Goal: Task Accomplishment & Management: Use online tool/utility

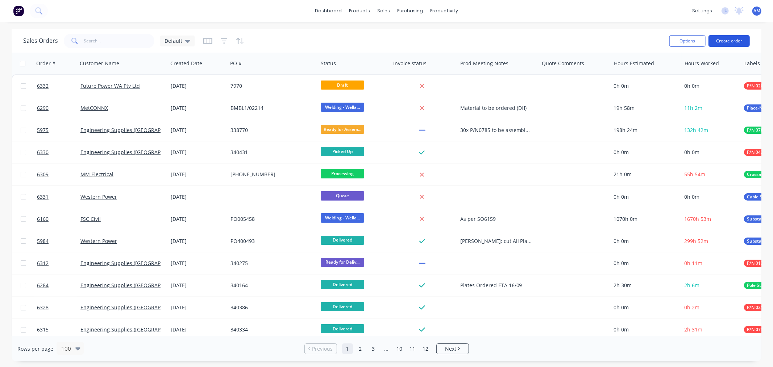
click at [736, 41] on button "Create order" at bounding box center [728, 41] width 41 height 12
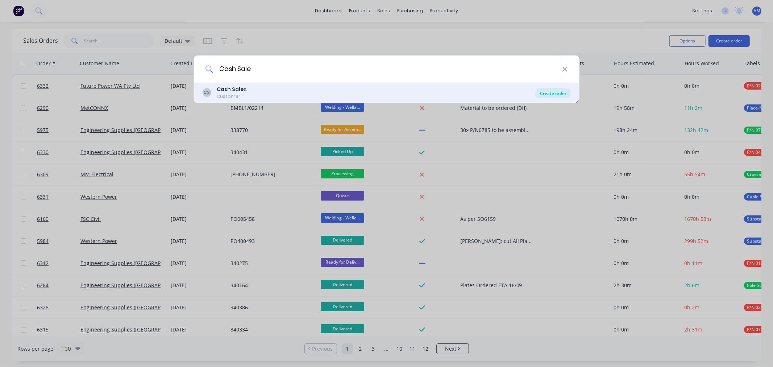
type input "Cash Sale"
click at [541, 91] on div "Create order" at bounding box center [553, 93] width 35 height 10
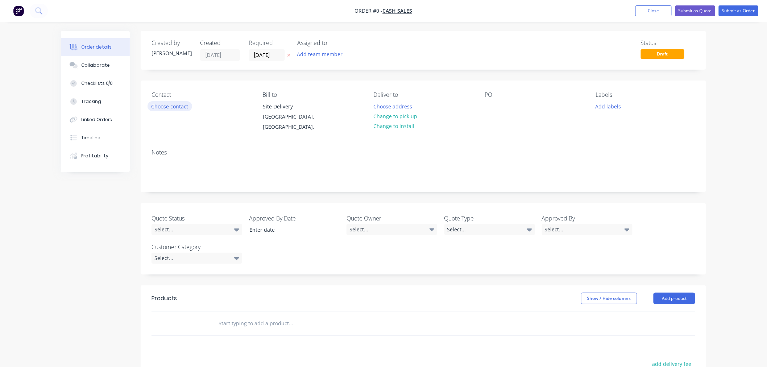
click at [182, 103] on button "Choose contact" at bounding box center [169, 106] width 45 height 10
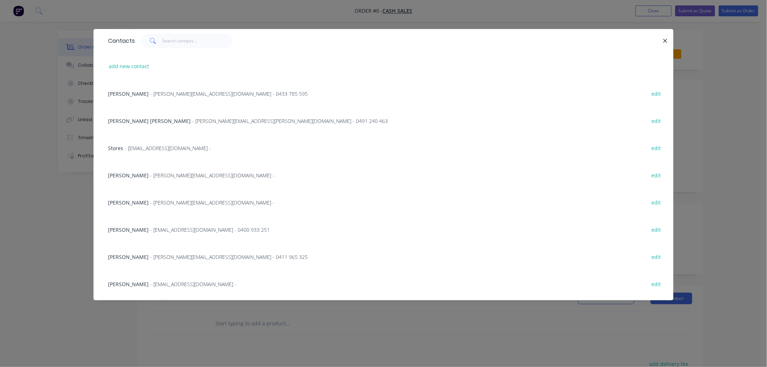
drag, startPoint x: 664, startPoint y: 39, endPoint x: 650, endPoint y: 40, distance: 14.2
click at [664, 39] on icon "button" at bounding box center [665, 41] width 4 height 4
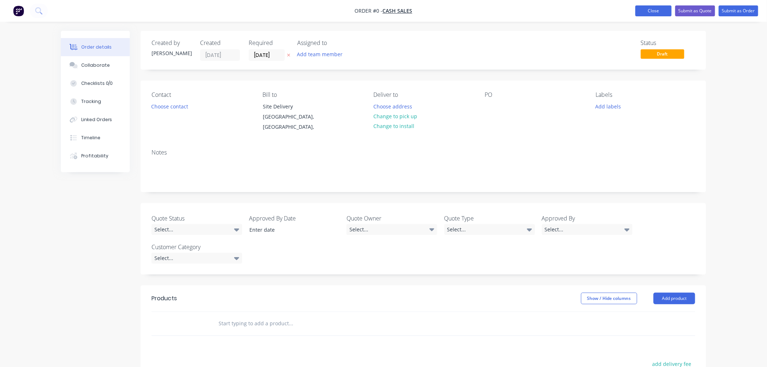
click at [654, 13] on button "Close" at bounding box center [653, 10] width 36 height 11
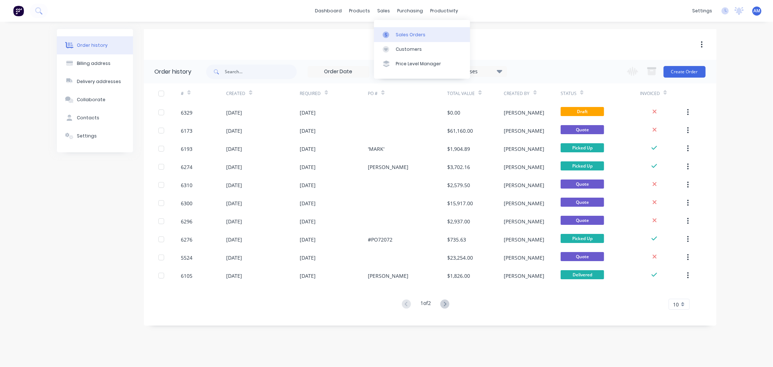
click at [405, 35] on div "Sales Orders" at bounding box center [411, 35] width 30 height 7
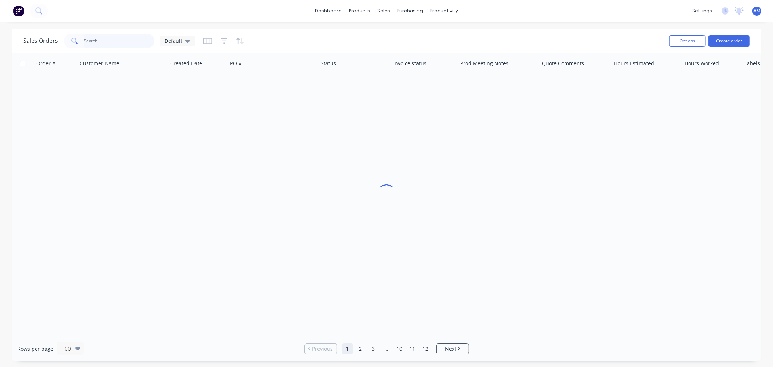
click at [116, 41] on input "text" at bounding box center [119, 41] width 71 height 14
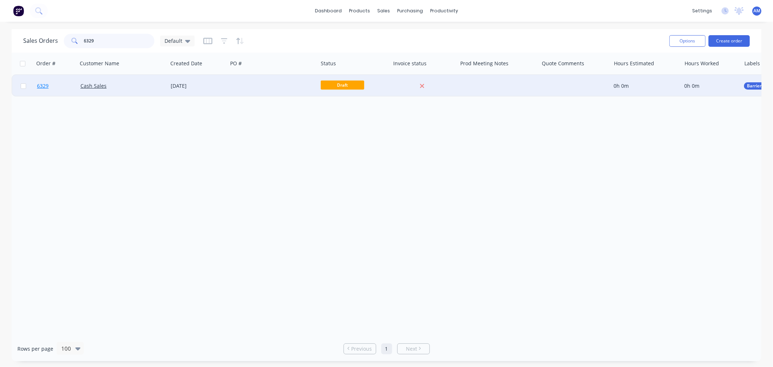
type input "6329"
click at [52, 87] on link "6329" at bounding box center [58, 86] width 43 height 22
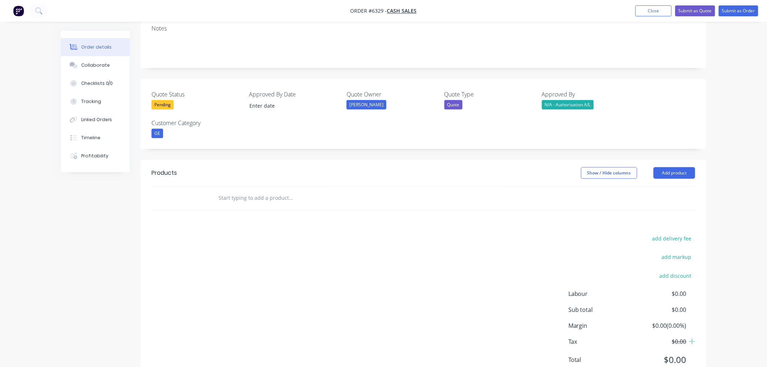
scroll to position [153, 0]
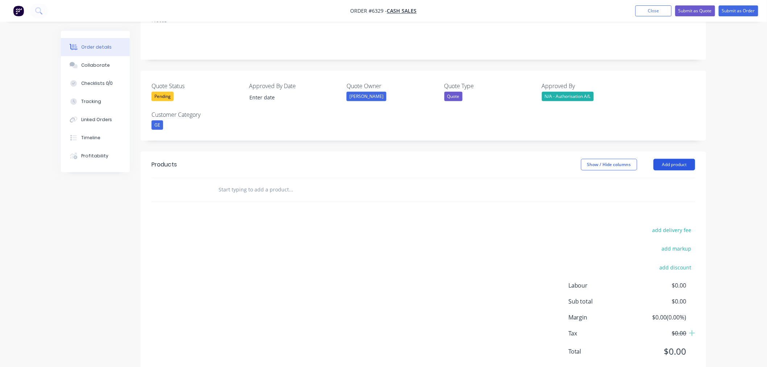
click at [667, 159] on button "Add product" at bounding box center [674, 165] width 42 height 12
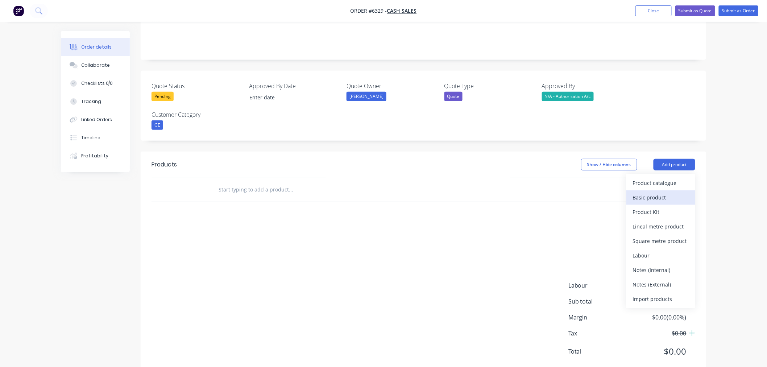
click at [657, 192] on div "Basic product" at bounding box center [661, 197] width 56 height 11
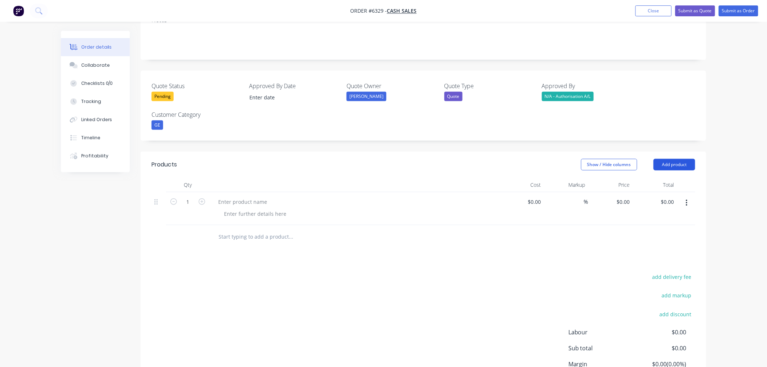
click at [662, 159] on button "Add product" at bounding box center [674, 165] width 42 height 12
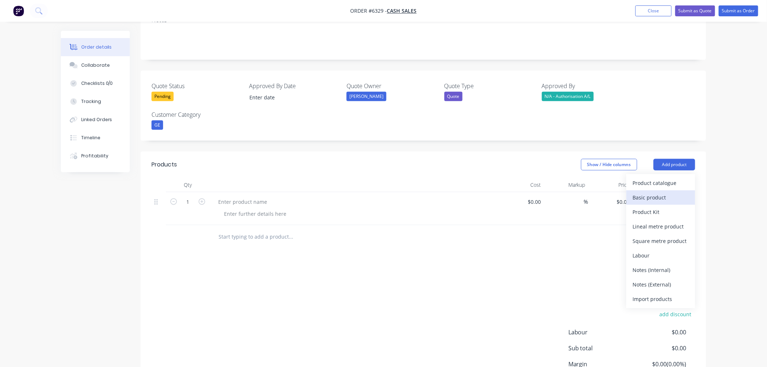
click at [658, 192] on div "Basic product" at bounding box center [661, 197] width 56 height 11
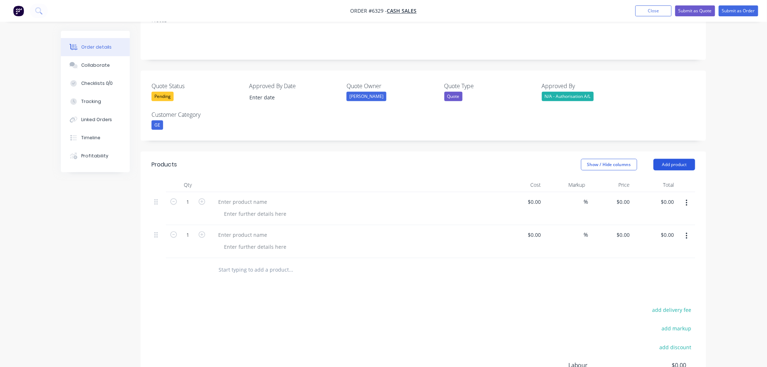
click at [662, 159] on button "Add product" at bounding box center [674, 165] width 42 height 12
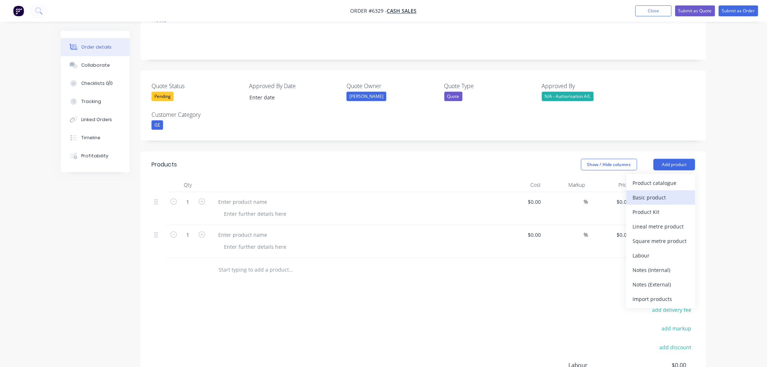
click at [660, 192] on div "Basic product" at bounding box center [661, 197] width 56 height 11
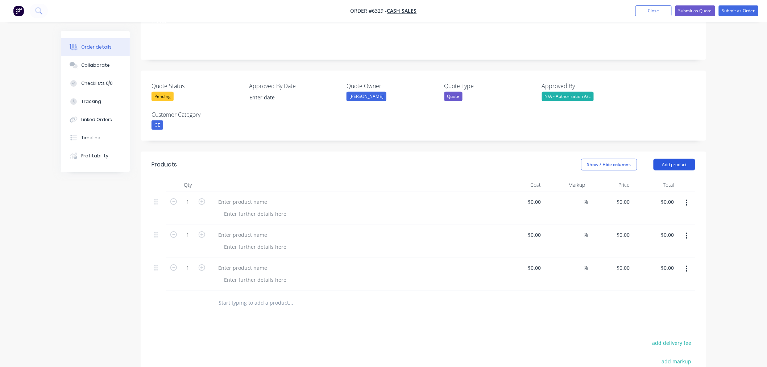
click at [662, 159] on button "Add product" at bounding box center [674, 165] width 42 height 12
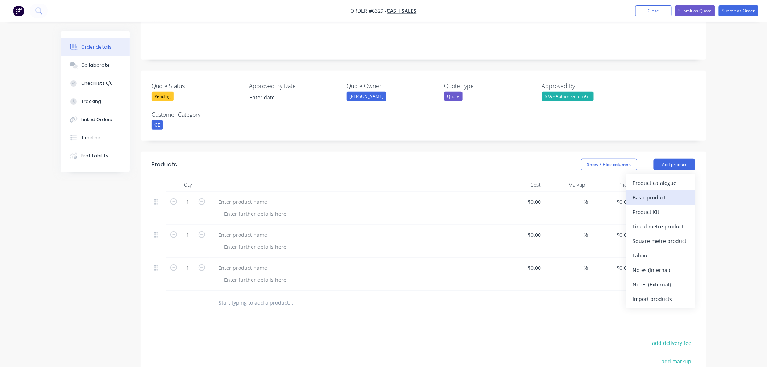
click at [659, 192] on div "Basic product" at bounding box center [661, 197] width 56 height 11
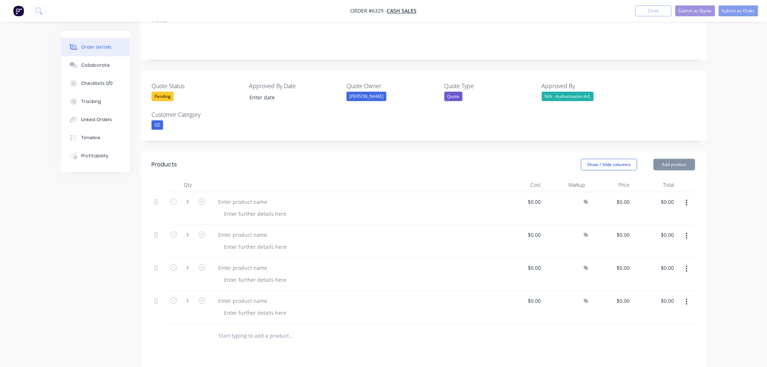
click at [663, 159] on button "Add product" at bounding box center [674, 165] width 42 height 12
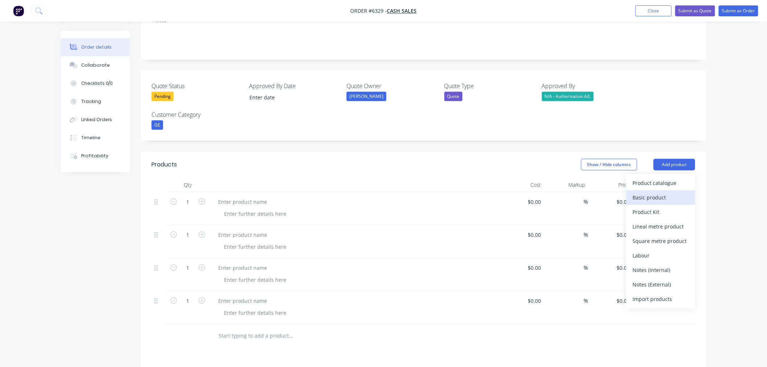
click at [659, 192] on div "Basic product" at bounding box center [661, 197] width 56 height 11
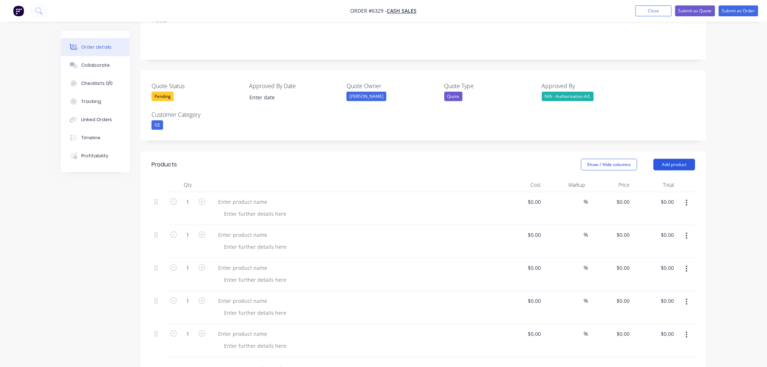
click at [658, 159] on button "Add product" at bounding box center [674, 165] width 42 height 12
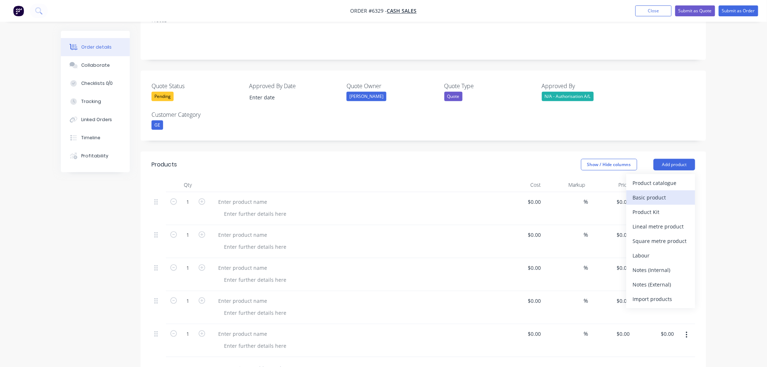
click at [657, 192] on div "Basic product" at bounding box center [661, 197] width 56 height 11
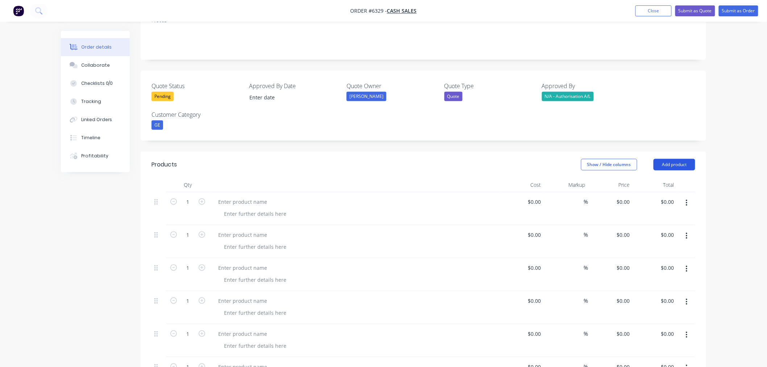
click at [657, 159] on button "Add product" at bounding box center [674, 165] width 42 height 12
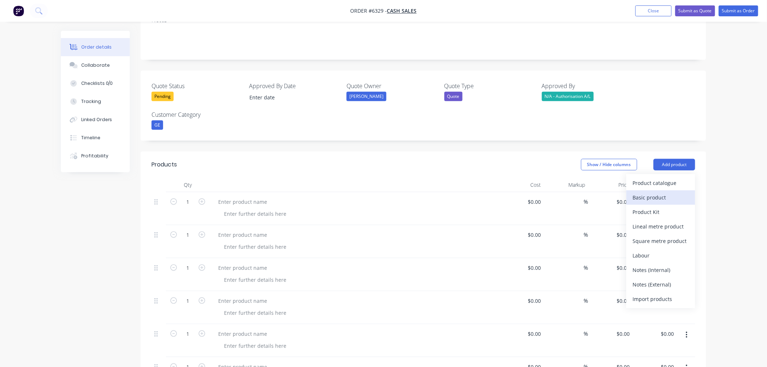
click at [657, 192] on div "Basic product" at bounding box center [661, 197] width 56 height 11
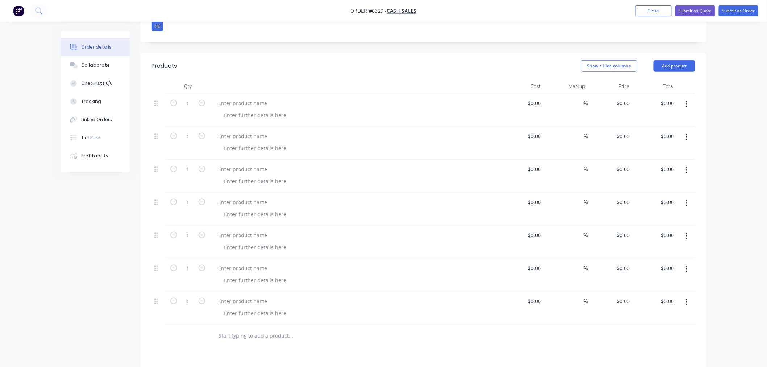
scroll to position [233, 0]
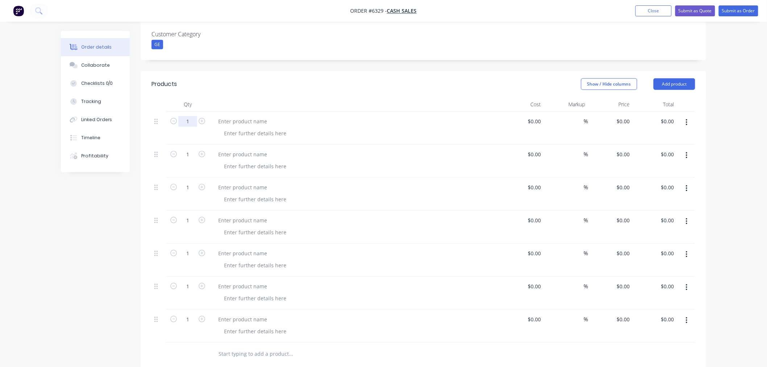
click at [190, 116] on input "1" at bounding box center [187, 121] width 19 height 11
type input "73"
click at [189, 149] on input "1" at bounding box center [187, 154] width 19 height 11
type input "138"
click at [190, 182] on input "1" at bounding box center [187, 187] width 19 height 11
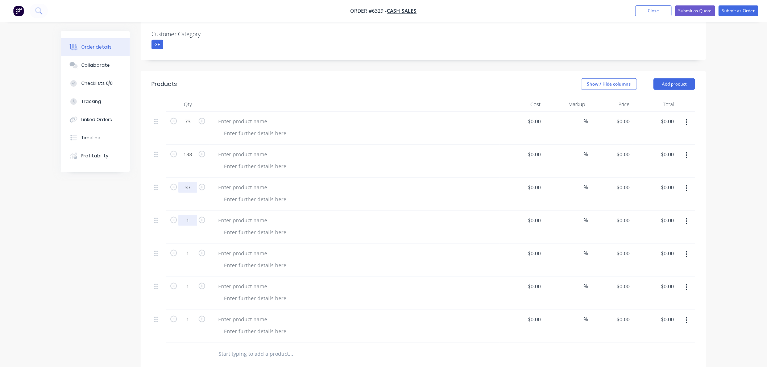
type input "37"
click at [187, 215] on input "1" at bounding box center [187, 220] width 19 height 11
type input "31"
click at [190, 248] on input "1" at bounding box center [187, 253] width 19 height 11
type input "276"
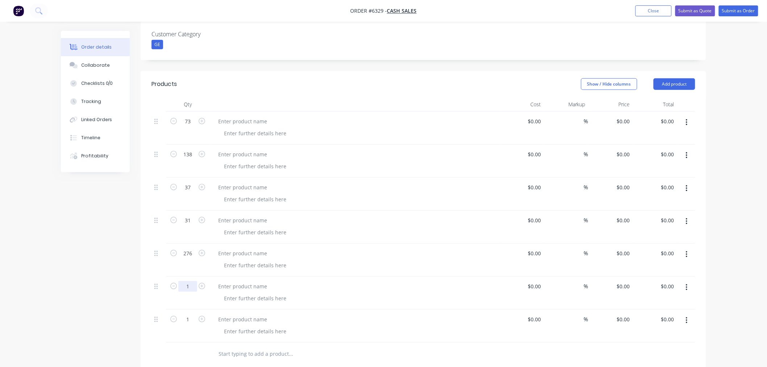
click at [187, 281] on input "1" at bounding box center [187, 286] width 19 height 11
type input "74"
click at [191, 314] on input "1" at bounding box center [187, 319] width 19 height 11
type input "124"
click at [228, 116] on div at bounding box center [242, 121] width 61 height 11
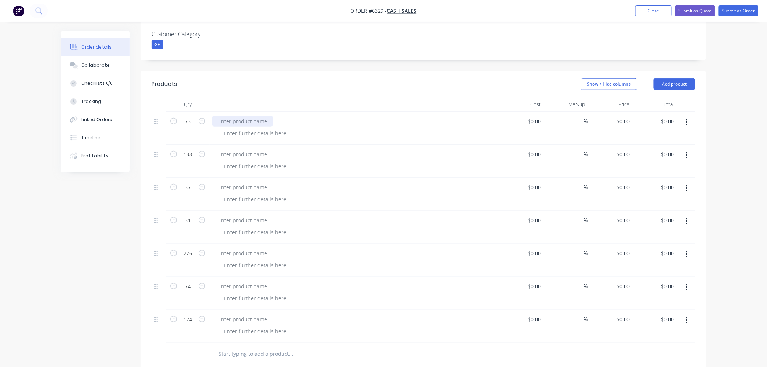
click at [231, 116] on div at bounding box center [242, 121] width 61 height 11
click at [241, 116] on div at bounding box center [242, 121] width 61 height 11
click at [240, 116] on div at bounding box center [242, 121] width 61 height 11
click at [240, 128] on div at bounding box center [255, 133] width 74 height 11
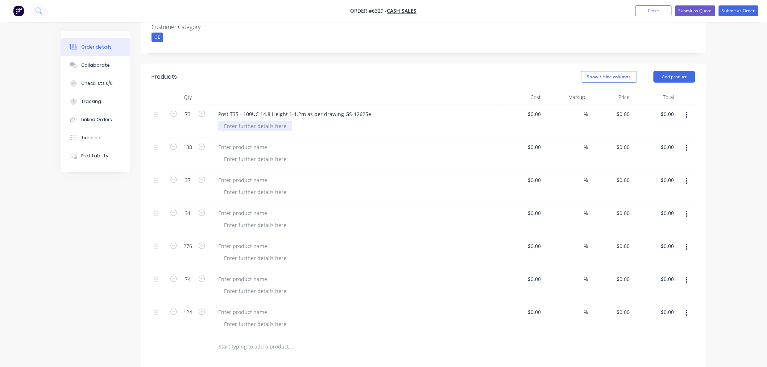
scroll to position [236, 0]
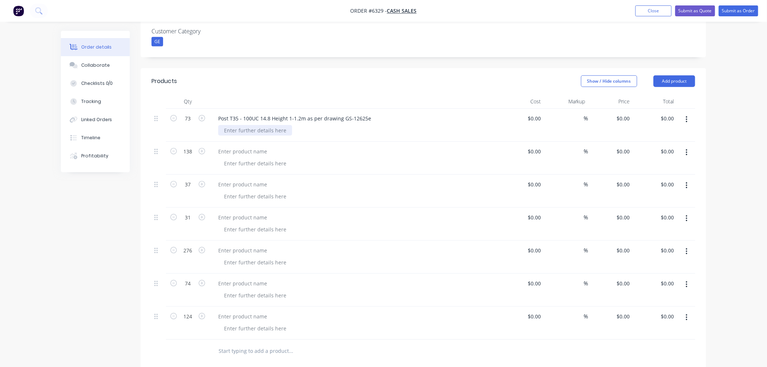
click at [230, 125] on div at bounding box center [255, 130] width 74 height 11
click at [624, 113] on input "0" at bounding box center [624, 118] width 17 height 11
drag, startPoint x: 628, startPoint y: 95, endPoint x: 628, endPoint y: 99, distance: 4.1
click at [628, 113] on input "0" at bounding box center [624, 118] width 17 height 11
type input "$318.50"
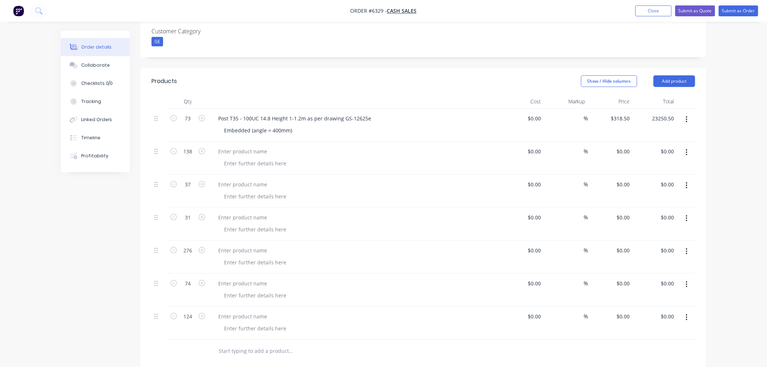
drag, startPoint x: 622, startPoint y: 131, endPoint x: 621, endPoint y: 143, distance: 12.7
click at [622, 146] on div "$0.00 $0.00" at bounding box center [623, 151] width 20 height 11
type input "$23,250.50"
type input "$851.75"
type input "$117,541.50"
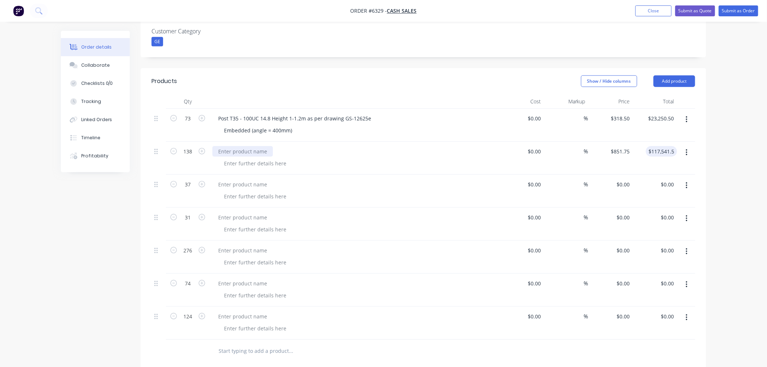
click at [253, 146] on div at bounding box center [242, 151] width 61 height 11
click at [241, 146] on div at bounding box center [242, 151] width 61 height 11
click at [252, 179] on div at bounding box center [242, 184] width 61 height 11
click at [242, 179] on div at bounding box center [242, 184] width 61 height 11
click at [254, 179] on div at bounding box center [242, 184] width 61 height 11
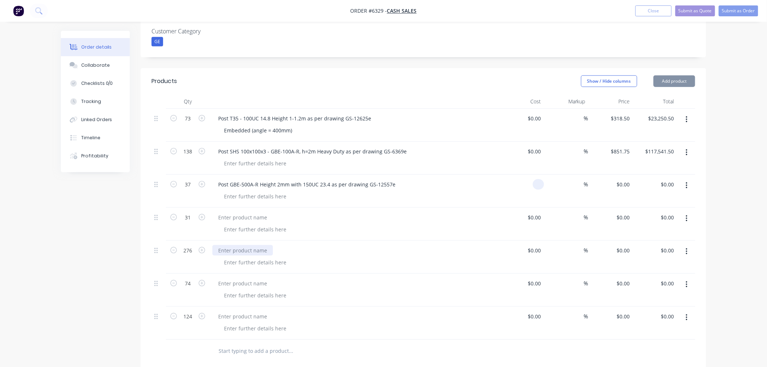
type input "$0.00"
drag, startPoint x: 620, startPoint y: 167, endPoint x: 621, endPoint y: 175, distance: 8.4
click at [621, 175] on div "0 0" at bounding box center [610, 191] width 45 height 33
type input "$1,442.29"
type input "$53,364.73"
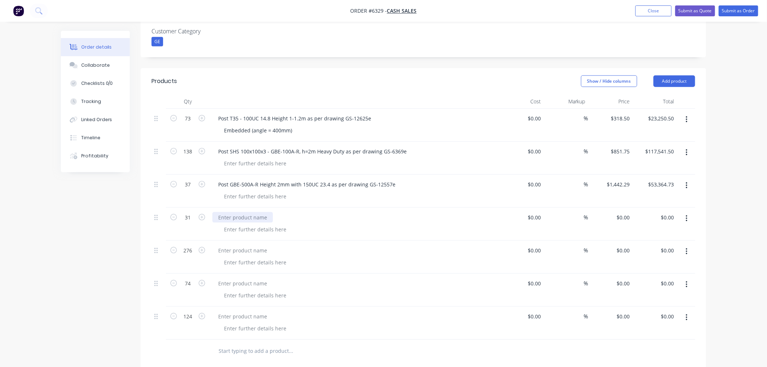
click at [234, 212] on div at bounding box center [242, 217] width 61 height 11
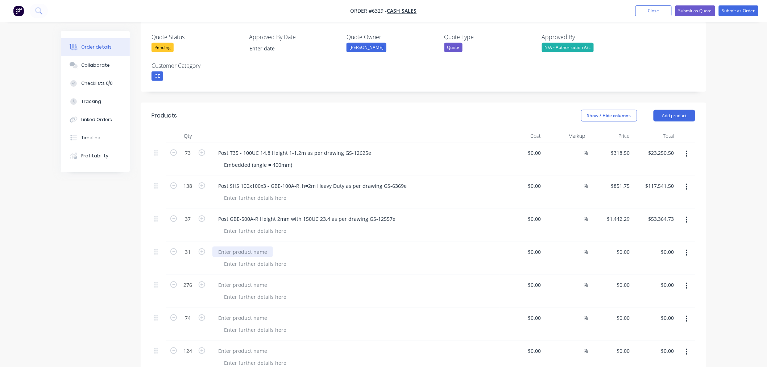
scroll to position [196, 0]
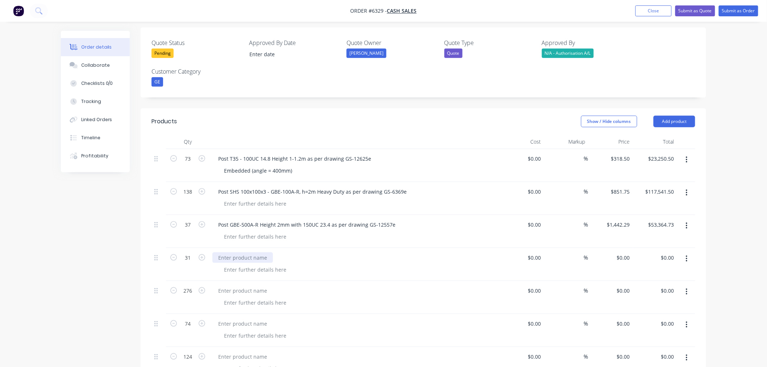
click at [236, 252] on div at bounding box center [242, 257] width 61 height 11
click at [328, 252] on div "Post RXE-1000-R Height 3.0m as per drawing" at bounding box center [272, 257] width 120 height 11
type input "$0.00"
click at [621, 248] on div "$0.00 0" at bounding box center [610, 264] width 45 height 33
click at [625, 252] on input "0" at bounding box center [628, 257] width 8 height 11
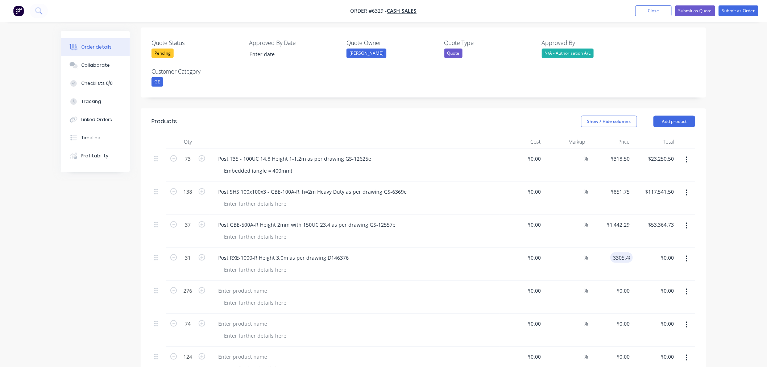
type input "$3,305.48"
type input "$102,469.88"
click at [237, 285] on div at bounding box center [242, 290] width 61 height 11
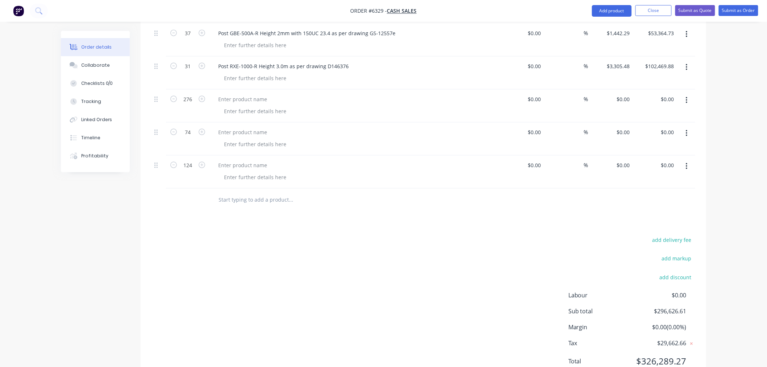
scroll to position [397, 0]
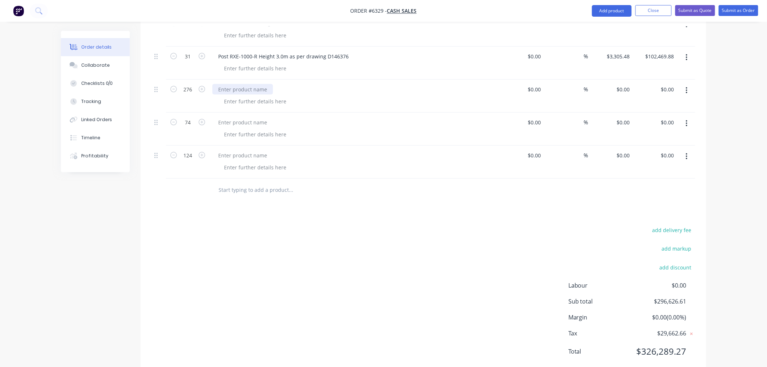
drag, startPoint x: 234, startPoint y: 66, endPoint x: 228, endPoint y: 91, distance: 25.7
click at [234, 84] on div at bounding box center [242, 89] width 61 height 11
click at [301, 84] on div "Washer 105/65/10 as per drawing" at bounding box center [258, 89] width 93 height 11
drag, startPoint x: 623, startPoint y: 65, endPoint x: 620, endPoint y: 79, distance: 14.2
click at [623, 84] on div "0 0" at bounding box center [626, 89] width 11 height 11
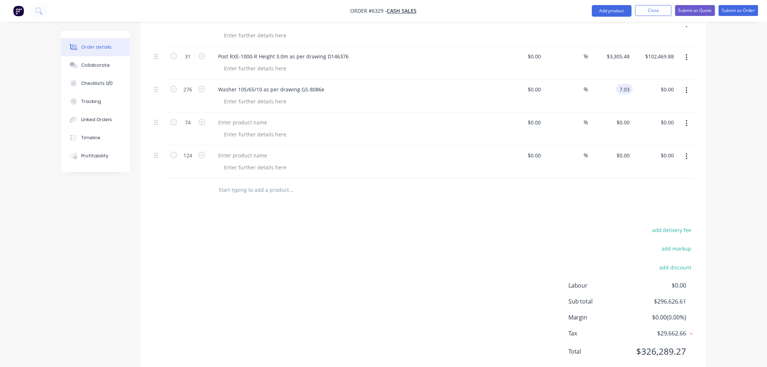
type input "$7.03"
type input "1940.28"
type input "7.03"
type input "$1,940.28"
drag, startPoint x: 623, startPoint y: 70, endPoint x: 618, endPoint y: 96, distance: 27.0
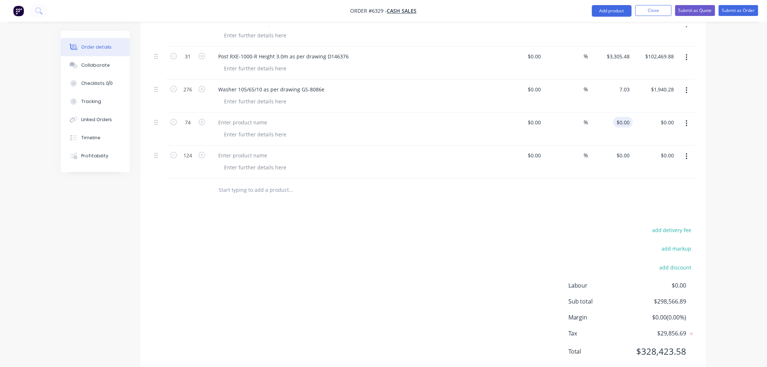
click at [623, 84] on input "7.03" at bounding box center [624, 89] width 17 height 11
type input "$6.77"
type input "1868.52"
type input "6.77"
type input "$1,868.52"
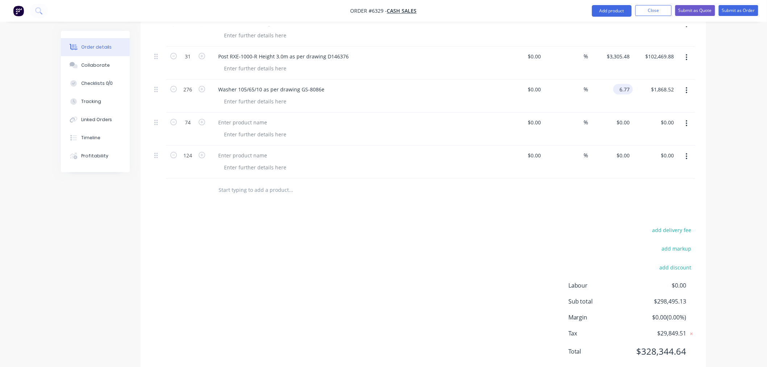
click at [627, 84] on input "6.77" at bounding box center [624, 89] width 17 height 11
type input "$7.03"
type input "$1,940.28"
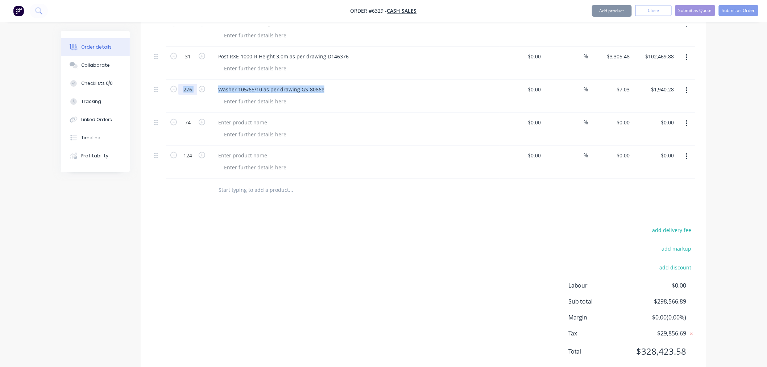
drag, startPoint x: 321, startPoint y: 70, endPoint x: 185, endPoint y: 70, distance: 136.2
click at [185, 80] on div "276 Washer 105/65/10 as per drawing GS-8086e $0.00 $0.00 % $7.03 $7.03 $1,940.2…" at bounding box center [423, 96] width 544 height 33
copy div "Washer 105/65/10 as per drawing GS-8086e"
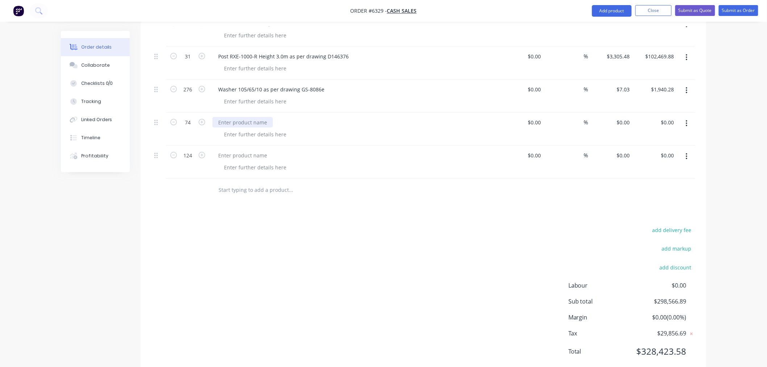
click at [238, 117] on div at bounding box center [242, 122] width 61 height 11
paste div
drag, startPoint x: 244, startPoint y: 100, endPoint x: 244, endPoint y: 128, distance: 27.9
click at [244, 117] on div "Washer 105/65/10 as per drawing GS-8086e" at bounding box center [271, 122] width 118 height 11
click at [263, 84] on div "Washer 105/65/10 as per drawing GS-8086e" at bounding box center [271, 89] width 118 height 11
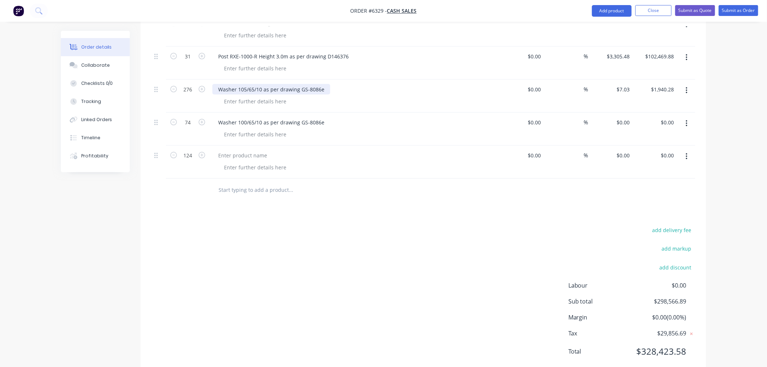
click at [262, 84] on div "Washer 105/65/10 as per drawing GS-8086e" at bounding box center [271, 89] width 118 height 11
click at [263, 117] on div "Washer 100/65/10 as per drawing GS-8086e" at bounding box center [271, 122] width 118 height 11
click at [628, 117] on input "0" at bounding box center [624, 122] width 17 height 11
type input "$7.13"
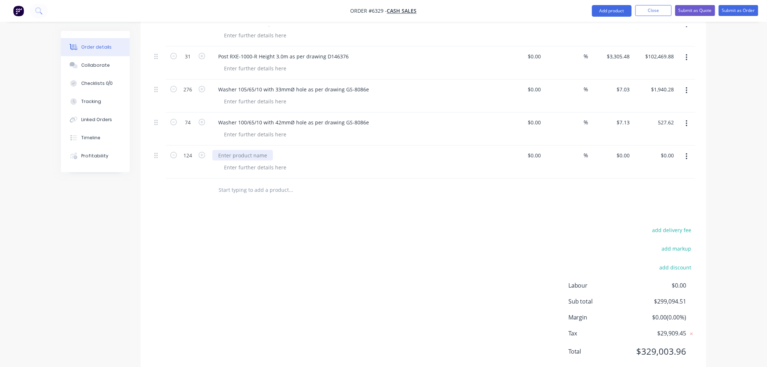
type input "$527.62"
click at [236, 150] on div at bounding box center [242, 155] width 61 height 11
drag, startPoint x: 219, startPoint y: 100, endPoint x: 367, endPoint y: 101, distance: 148.6
click at [367, 117] on div "Washer 100/65/10 with 42mmØ hole as per drawing GS-8086e" at bounding box center [293, 122] width 162 height 11
copy div "Washer 100/65/10 with 42mmØ hole as per drawing GS-8086e"
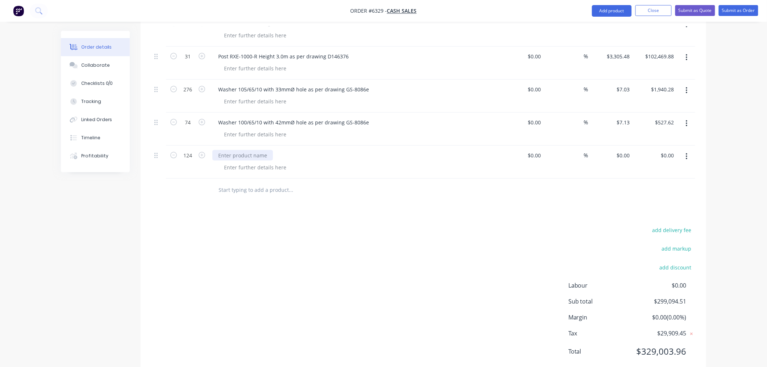
click at [241, 150] on div at bounding box center [242, 155] width 61 height 11
click at [240, 150] on div at bounding box center [242, 155] width 61 height 11
paste div
click at [244, 150] on div "Washer 100/65/10 with 42mmØ hole as per drawing GS-8086e" at bounding box center [293, 155] width 162 height 11
drag, startPoint x: 279, startPoint y: 136, endPoint x: 277, endPoint y: 155, distance: 19.3
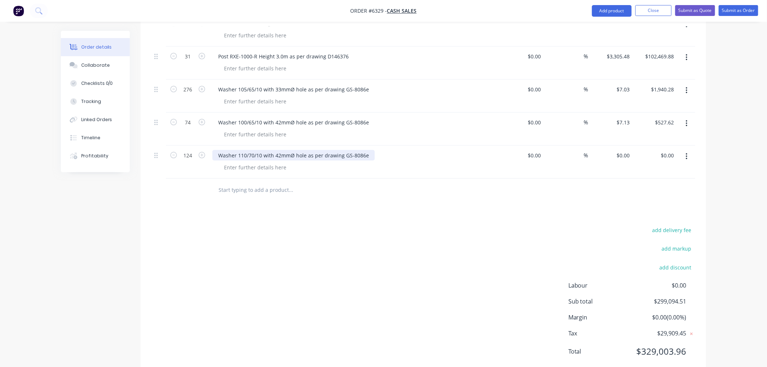
click at [279, 150] on div "Washer 110/70/10 with 42mmØ hole as per drawing GS-8086e" at bounding box center [293, 155] width 162 height 11
click at [360, 150] on div "Washer 110/70/10 with 47mmØ hole as per drawing GS-8086e" at bounding box center [293, 155] width 162 height 11
drag, startPoint x: 360, startPoint y: 103, endPoint x: 372, endPoint y: 103, distance: 12.7
click at [372, 117] on div "Washer 100/65/10 with 42mmØ hole as per drawing GS-8086e" at bounding box center [354, 122] width 284 height 11
drag, startPoint x: 365, startPoint y: 102, endPoint x: 364, endPoint y: 111, distance: 8.8
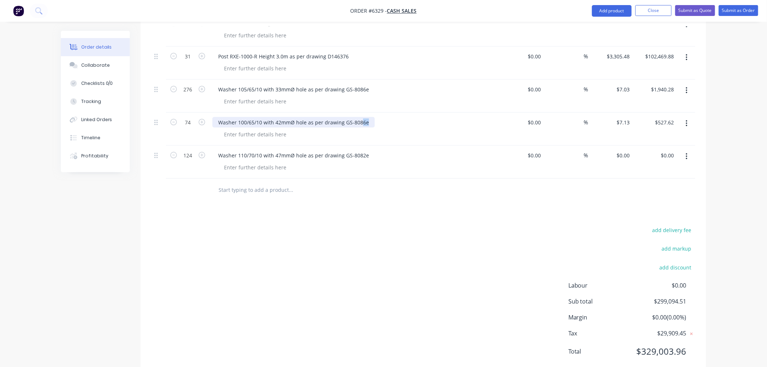
click at [364, 117] on div "Washer 100/65/10 with 42mmØ hole as per drawing GS-8086e" at bounding box center [293, 122] width 162 height 11
click at [362, 117] on div "Washer 100/65/10 with 42mmØ hole as per drawing GS-8085" at bounding box center [291, 122] width 159 height 11
click at [363, 190] on div "Products Show / Hide columns Add product Qty Cost Markup Price Total 73 Post T3…" at bounding box center [423, 141] width 565 height 469
click at [616, 9] on button "Add product" at bounding box center [612, 11] width 40 height 12
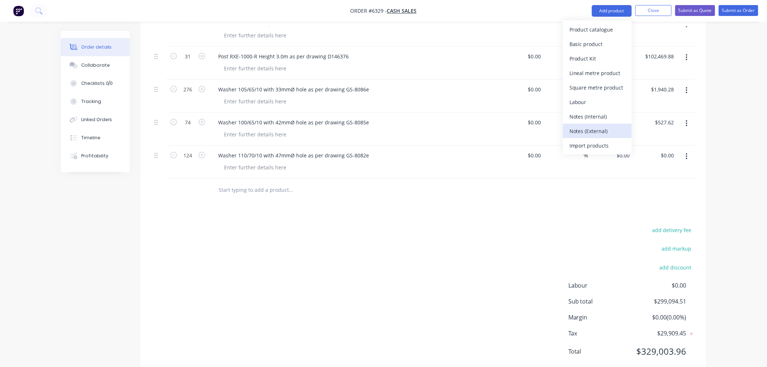
click at [584, 129] on div "Notes (External)" at bounding box center [597, 131] width 56 height 11
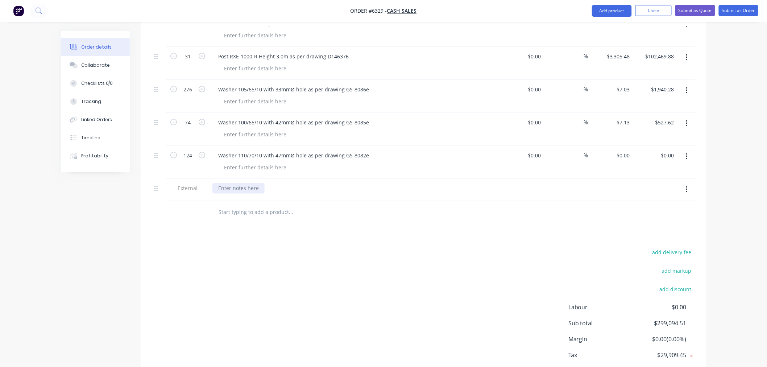
click at [237, 183] on div at bounding box center [238, 188] width 52 height 11
click at [259, 183] on div "SCOPE OF WORK" at bounding box center [238, 188] width 52 height 11
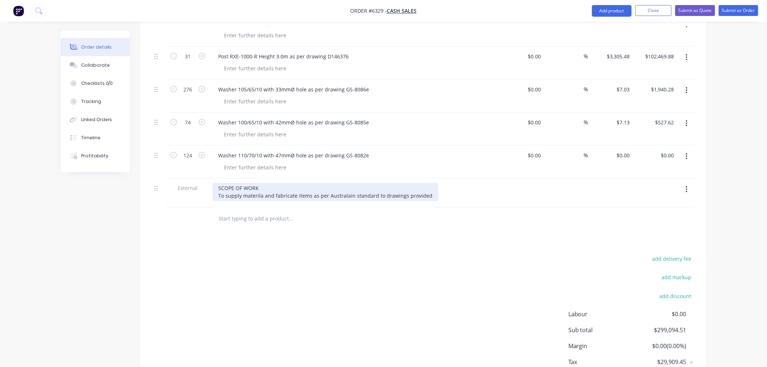
click at [258, 183] on div "SCOPE OF WORK To supply materila and fabricate items as per Australain standard…" at bounding box center [325, 192] width 226 height 18
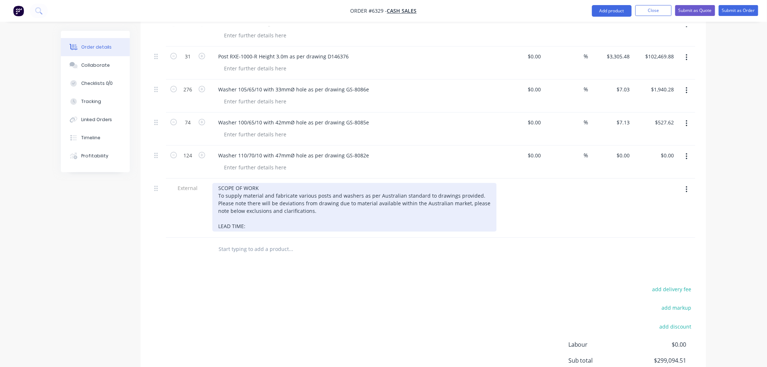
click at [278, 204] on div "SCOPE OF WORK To supply material and fabricate various posts and washers as per…" at bounding box center [354, 207] width 284 height 49
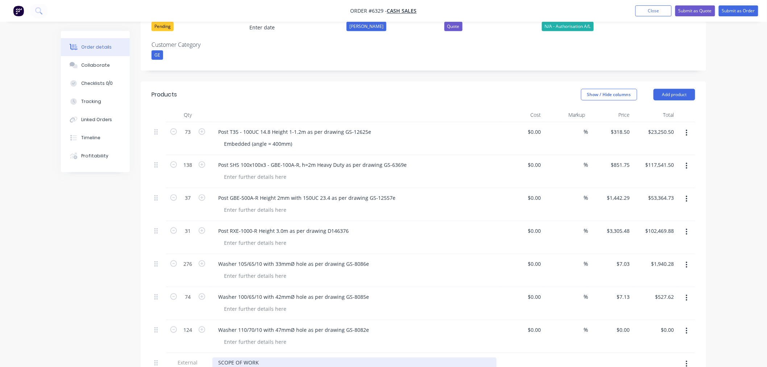
scroll to position [236, 0]
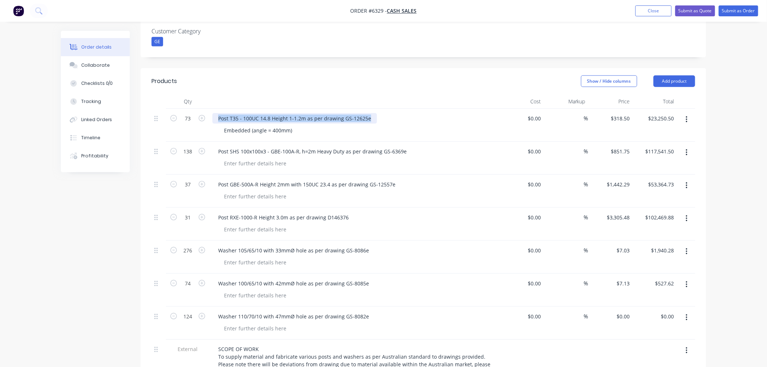
drag, startPoint x: 219, startPoint y: 97, endPoint x: 373, endPoint y: 96, distance: 154.4
click at [373, 113] on div "Post T35 - 100UC 14.8 Height 1-1.2m as per drawing GS-12625e" at bounding box center [354, 118] width 284 height 11
copy div "Post T35 - 100UC 14.8 Height 1-1.2m as per drawing GS-12625e"
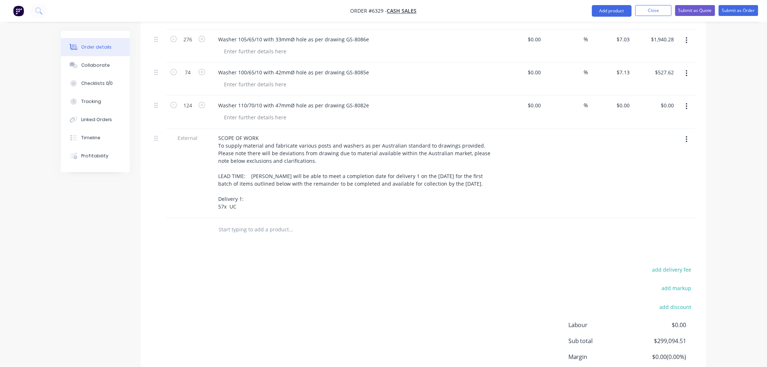
scroll to position [487, 0]
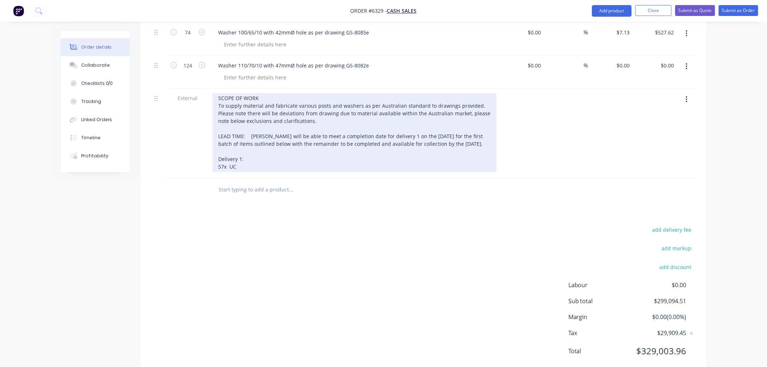
click at [245, 147] on div "SCOPE OF WORK To supply material and fabricate various posts and washers as per…" at bounding box center [354, 132] width 284 height 79
drag, startPoint x: 229, startPoint y: 145, endPoint x: 242, endPoint y: 146, distance: 13.5
click at [242, 146] on div "SCOPE OF WORK To supply material and fabricate various posts and washers as per…" at bounding box center [354, 132] width 284 height 79
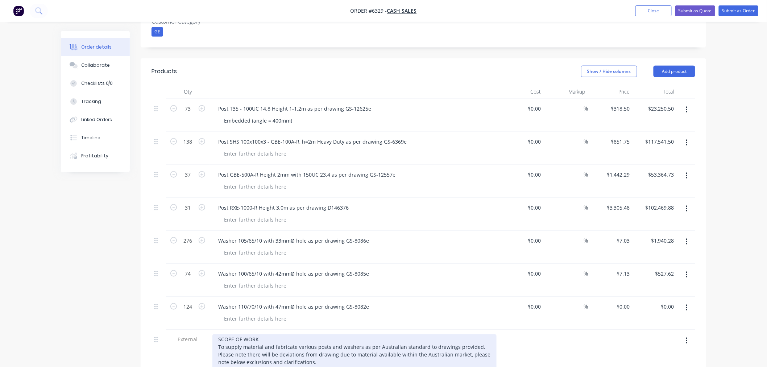
scroll to position [245, 0]
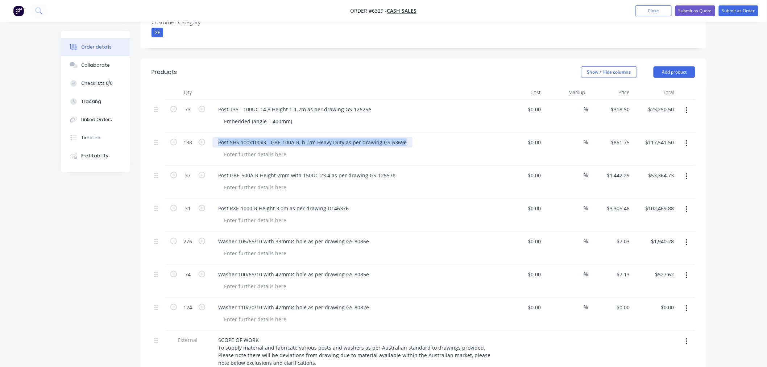
drag, startPoint x: 217, startPoint y: 122, endPoint x: 414, endPoint y: 118, distance: 196.4
click at [414, 137] on div "Post SHS 100x100x3 - GBE-100A-R, h=2m Heavy Duty as per drawing GS-6369e" at bounding box center [354, 142] width 284 height 11
copy div "Post SHS 100x100x3 - GBE-100A-R, h=2m Heavy Duty as per drawing GS-6369e"
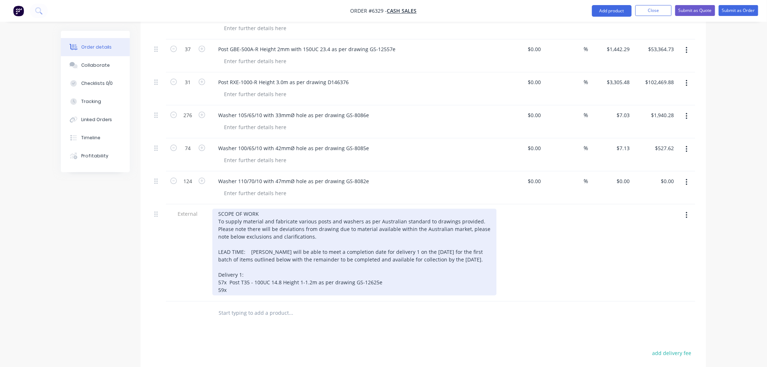
scroll to position [446, 0]
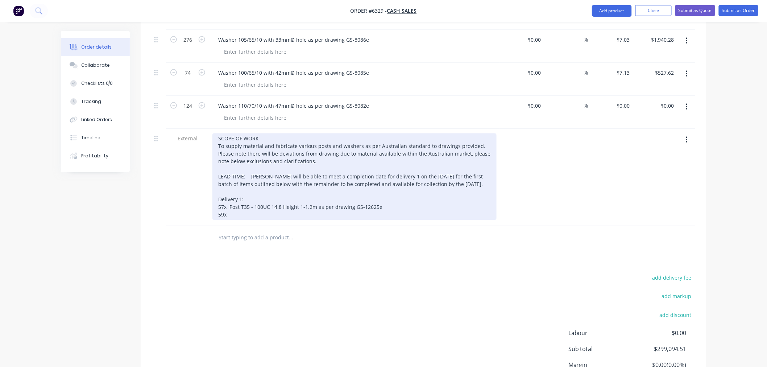
click at [259, 193] on div "SCOPE OF WORK To supply material and fabricate various posts and washers as per…" at bounding box center [354, 176] width 284 height 87
click at [229, 194] on div "SCOPE OF WORK To supply material and fabricate various posts and washers as per…" at bounding box center [354, 176] width 284 height 87
click at [419, 194] on div "SCOPE OF WORK To supply material and fabricate various posts and washers as per…" at bounding box center [354, 176] width 284 height 87
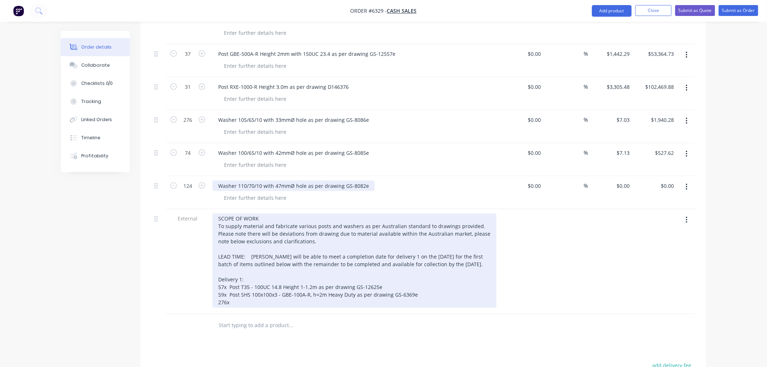
scroll to position [366, 0]
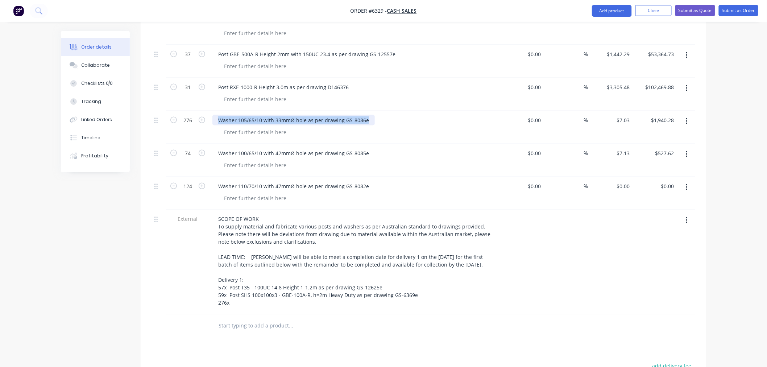
drag, startPoint x: 218, startPoint y: 99, endPoint x: 382, endPoint y: 96, distance: 163.8
click at [382, 115] on div "Washer 105/65/10 with 33mmØ hole as per drawing GS-8086e" at bounding box center [354, 120] width 284 height 11
copy div "Washer 105/65/10 with 33mmØ hole as per drawing GS-8086e"
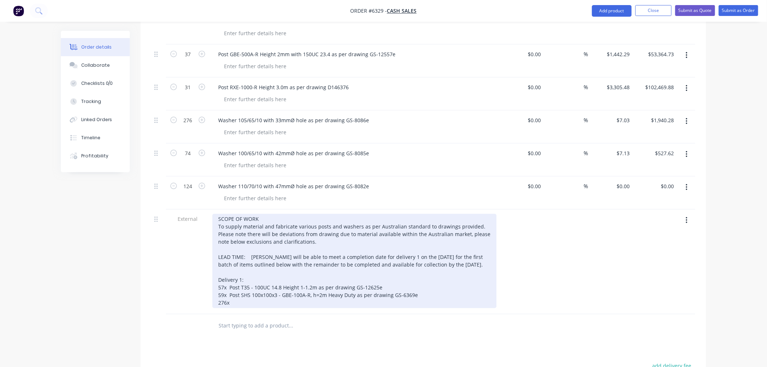
click at [262, 285] on div "SCOPE OF WORK To supply material and fabricate various posts and washers as per…" at bounding box center [354, 261] width 284 height 94
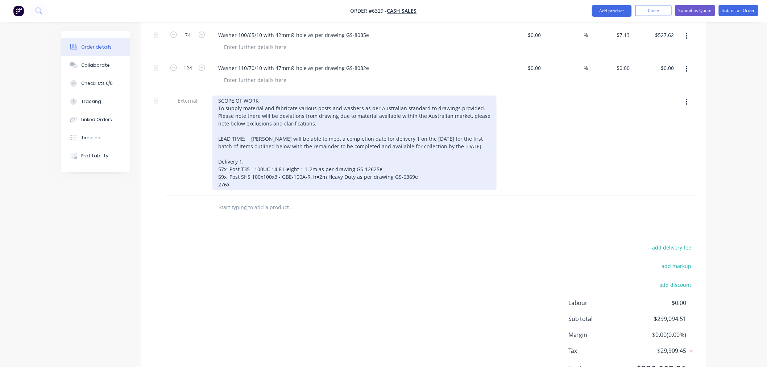
scroll to position [501, 0]
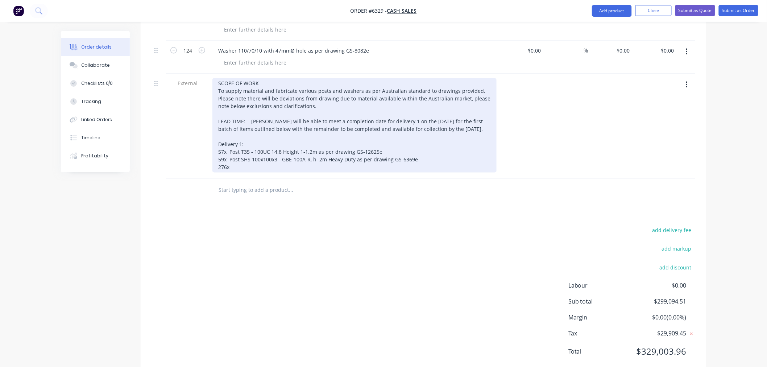
click at [250, 147] on div "SCOPE OF WORK To supply material and fabricate various posts and washers as per…" at bounding box center [354, 125] width 284 height 94
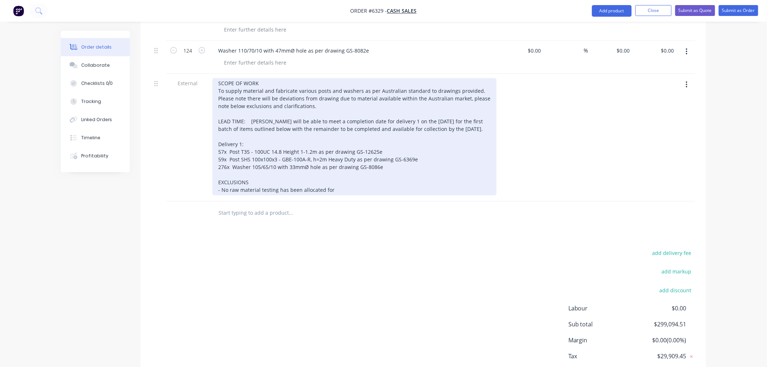
click at [344, 169] on div "SCOPE OF WORK To supply material and fabricate various posts and washers as per…" at bounding box center [354, 136] width 284 height 117
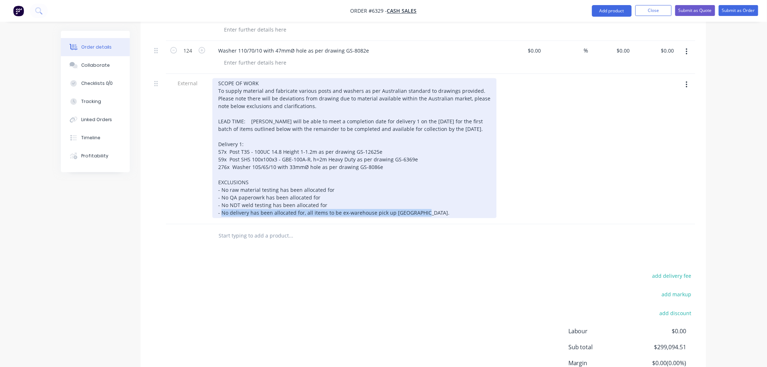
drag, startPoint x: 222, startPoint y: 193, endPoint x: 417, endPoint y: 196, distance: 195.7
click at [417, 196] on div "SCOPE OF WORK To supply material and fabricate various posts and washers as per…" at bounding box center [354, 148] width 284 height 140
click at [303, 193] on div "SCOPE OF WORK To supply material and fabricate various posts and washers as per…" at bounding box center [354, 148] width 284 height 140
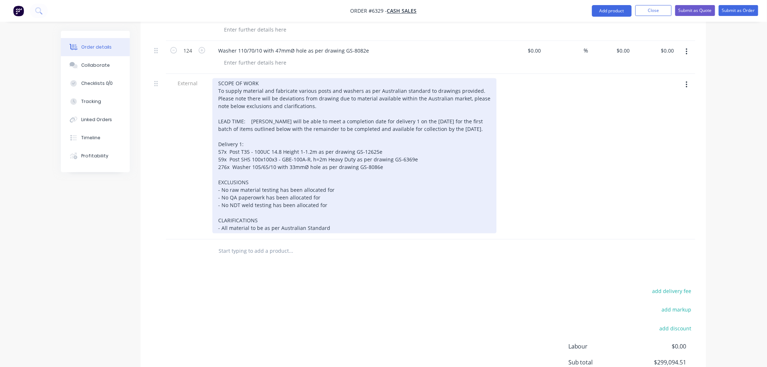
click at [334, 205] on div "SCOPE OF WORK To supply material and fabricate various posts and washers as per…" at bounding box center [354, 155] width 284 height 155
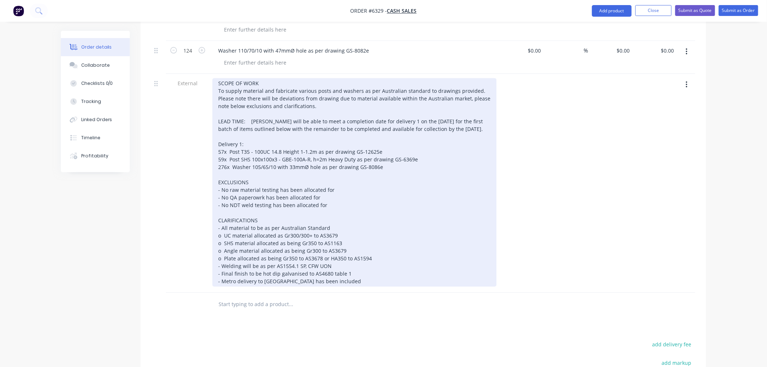
click at [331, 185] on div "SCOPE OF WORK To supply material and fabricate various posts and washers as per…" at bounding box center [354, 182] width 284 height 208
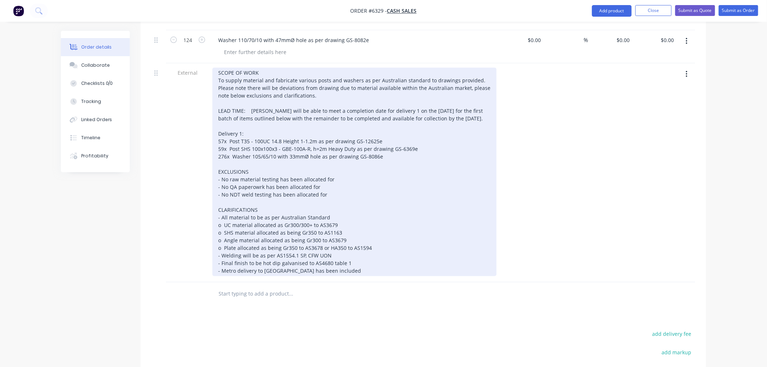
scroll to position [421, 0]
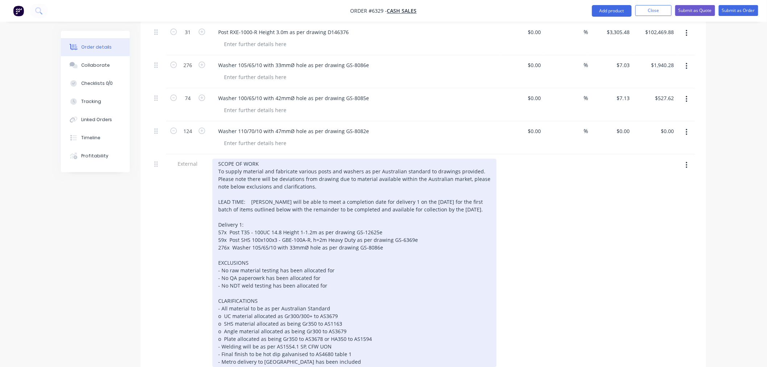
click at [320, 168] on div "SCOPE OF WORK To supply material and fabricate various posts and washers as per…" at bounding box center [354, 263] width 284 height 208
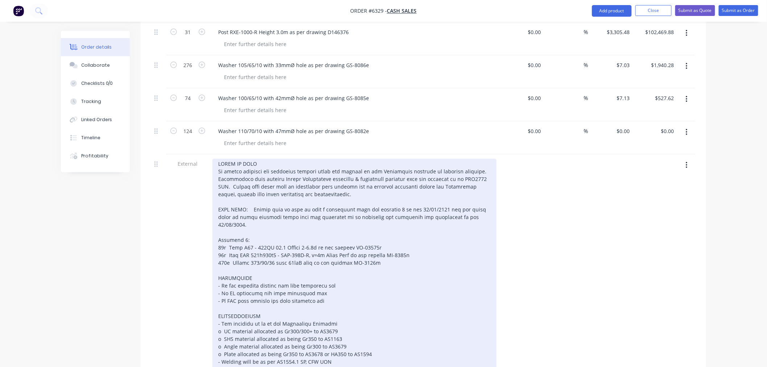
scroll to position [461, 0]
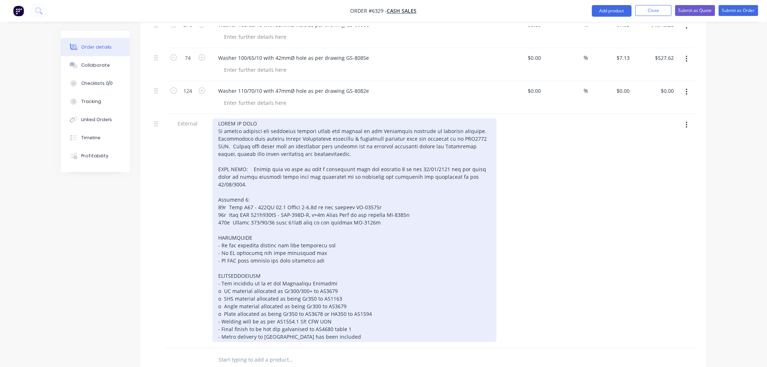
click at [373, 126] on div "o UC material allocated as Gr300/300+ to AS3679 o SHS material allocated as bei…" at bounding box center [354, 230] width 284 height 224
click at [434, 146] on div at bounding box center [354, 230] width 284 height 224
drag, startPoint x: 430, startPoint y: 157, endPoint x: 433, endPoint y: 162, distance: 6.2
click at [432, 157] on div at bounding box center [354, 230] width 284 height 224
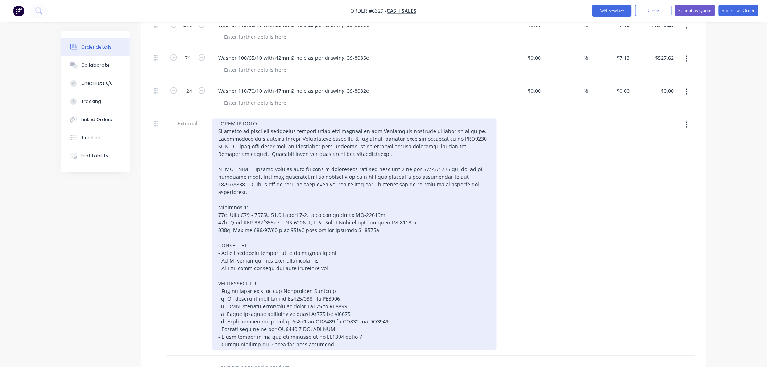
click at [241, 179] on div at bounding box center [354, 233] width 284 height 231
click at [359, 164] on div at bounding box center [354, 233] width 284 height 231
click at [379, 201] on div at bounding box center [354, 233] width 284 height 231
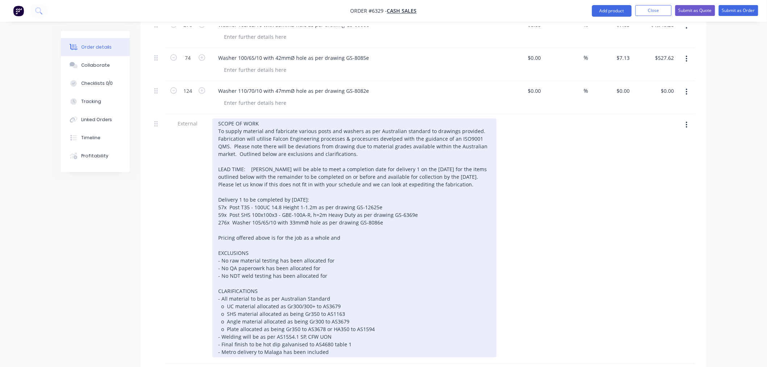
click at [257, 248] on div "SCOPE OF WORK To supply material and fabricate various posts and washers as per…" at bounding box center [354, 237] width 284 height 239
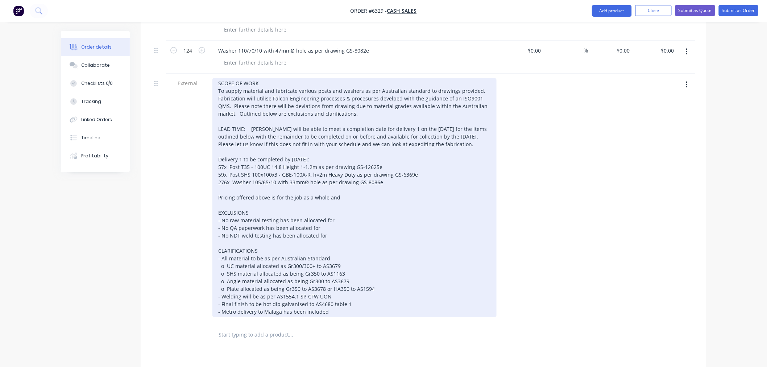
click at [338, 176] on div "SCOPE OF WORK To supply material and fabricate various posts and washers as per…" at bounding box center [354, 197] width 284 height 239
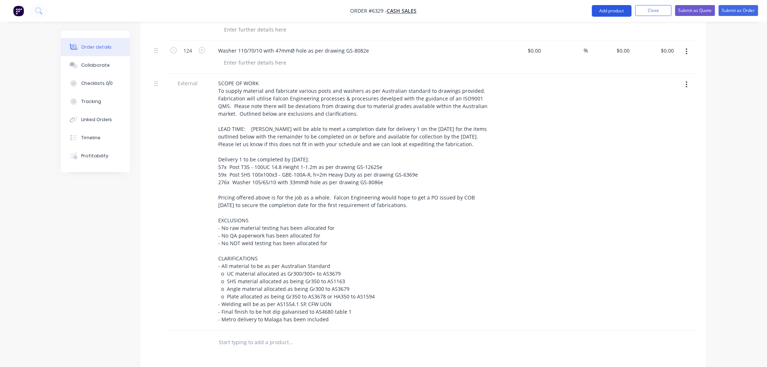
click at [620, 13] on button "Add product" at bounding box center [612, 11] width 40 height 12
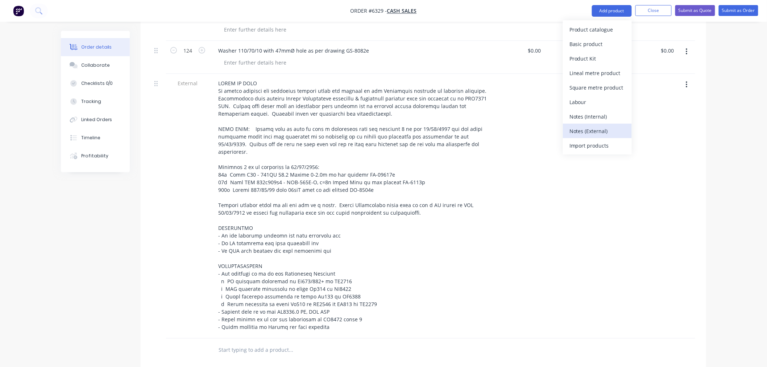
click at [601, 128] on div "Notes (External)" at bounding box center [597, 131] width 56 height 11
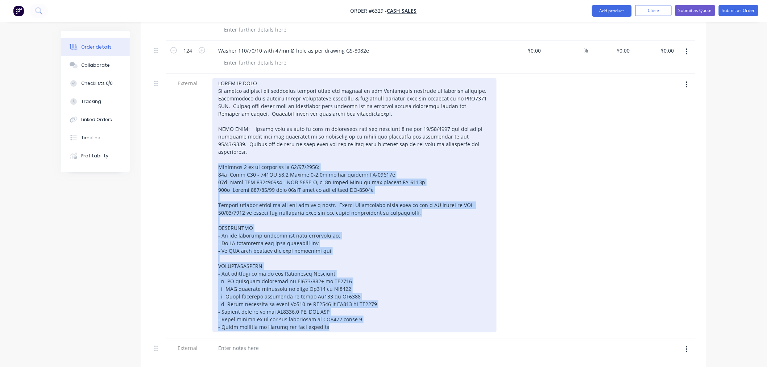
drag, startPoint x: 341, startPoint y: 298, endPoint x: 211, endPoint y: 138, distance: 206.6
click at [211, 138] on div at bounding box center [354, 206] width 290 height 265
copy div "Delivery 1 to be completed by [DATE]: 57x Post T35 - 100UC 14.8 Height 1-1.2m a…"
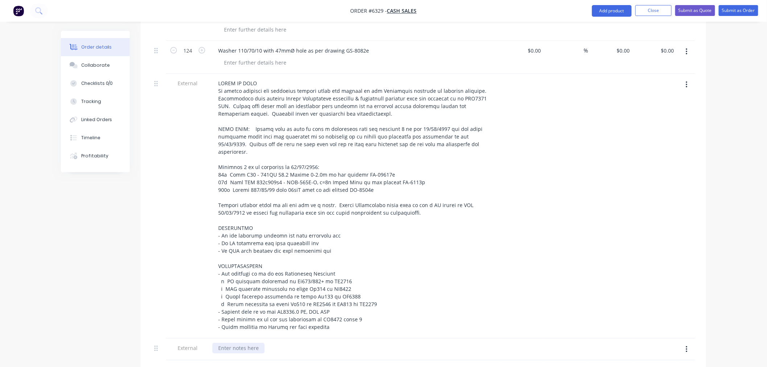
click at [233, 343] on div at bounding box center [238, 348] width 52 height 11
paste div
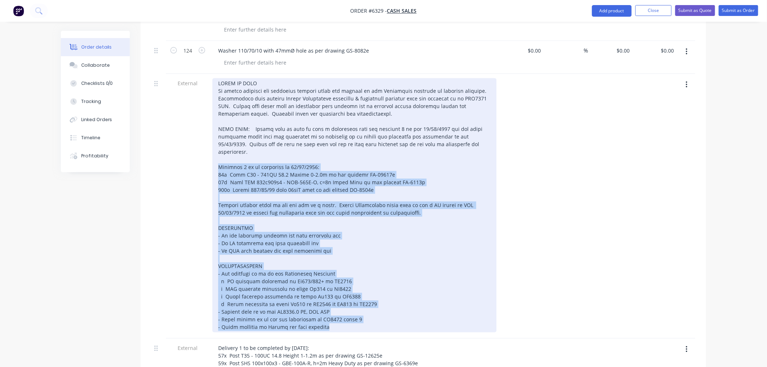
drag, startPoint x: 327, startPoint y: 299, endPoint x: 217, endPoint y: 141, distance: 192.5
click at [217, 141] on div at bounding box center [354, 205] width 284 height 254
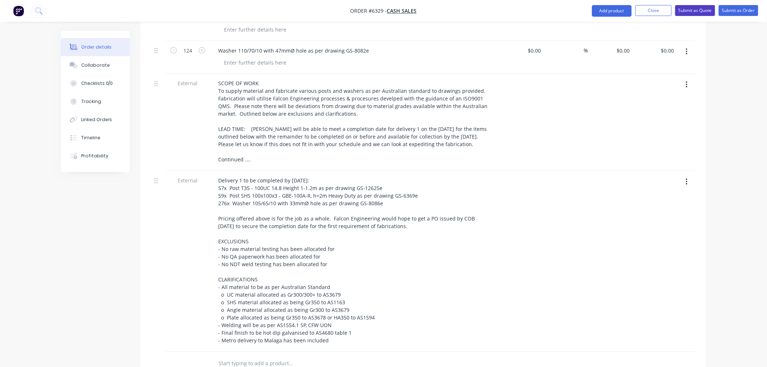
click at [687, 13] on button "Submit as Quote" at bounding box center [695, 10] width 40 height 11
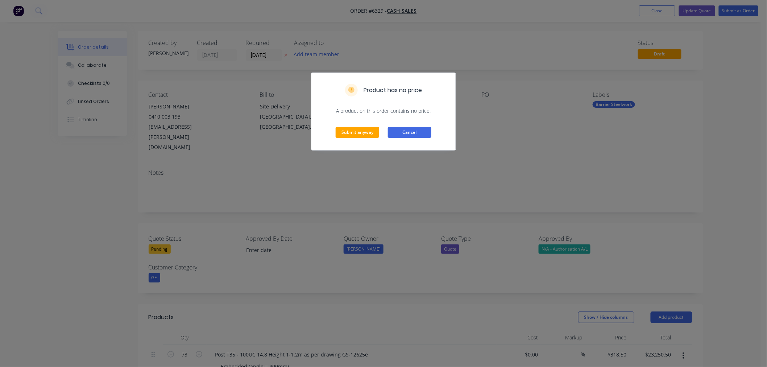
click at [391, 131] on button "Cancel" at bounding box center [409, 132] width 43 height 11
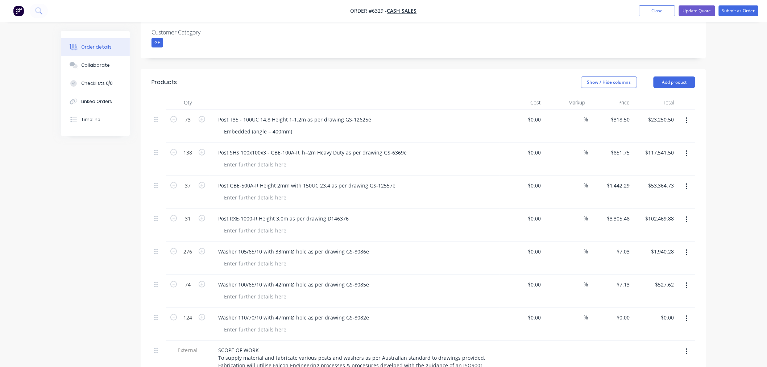
scroll to position [241, 0]
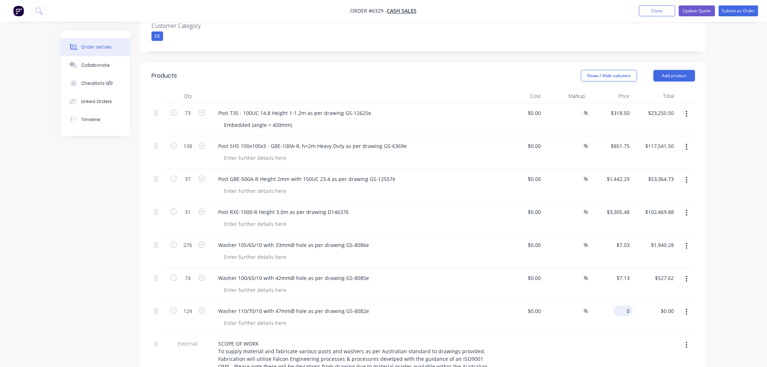
click at [628, 305] on input "0" at bounding box center [624, 310] width 17 height 11
type input "$7.87"
type input "$975.88"
click at [697, 9] on button "Update Quote" at bounding box center [697, 10] width 36 height 11
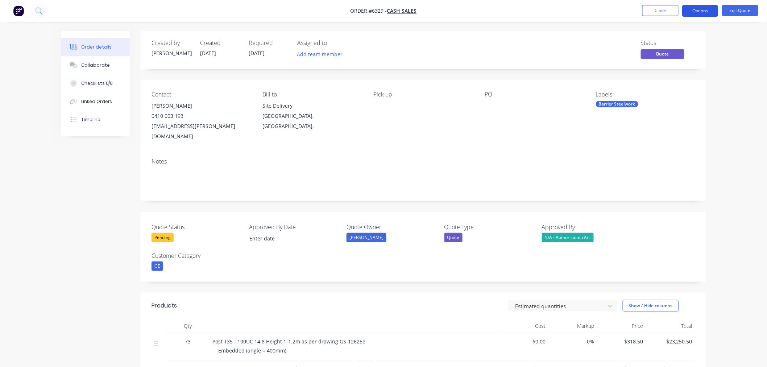
click at [697, 12] on button "Options" at bounding box center [700, 11] width 36 height 12
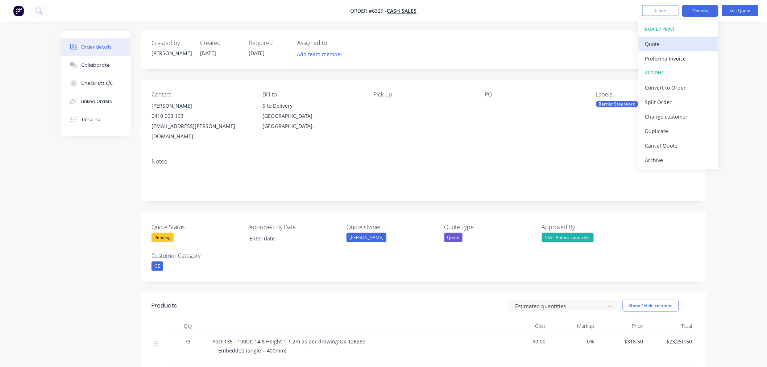
click at [662, 45] on div "Quote" at bounding box center [678, 44] width 67 height 11
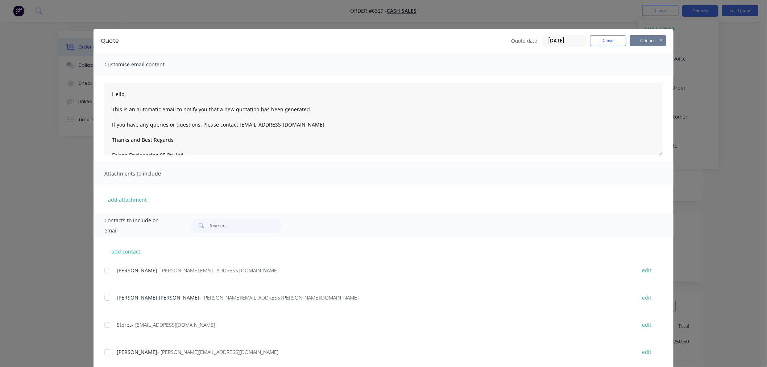
click at [635, 41] on button "Options" at bounding box center [648, 40] width 36 height 11
click at [632, 56] on button "Preview" at bounding box center [653, 53] width 46 height 12
click at [602, 42] on button "Close" at bounding box center [608, 40] width 36 height 11
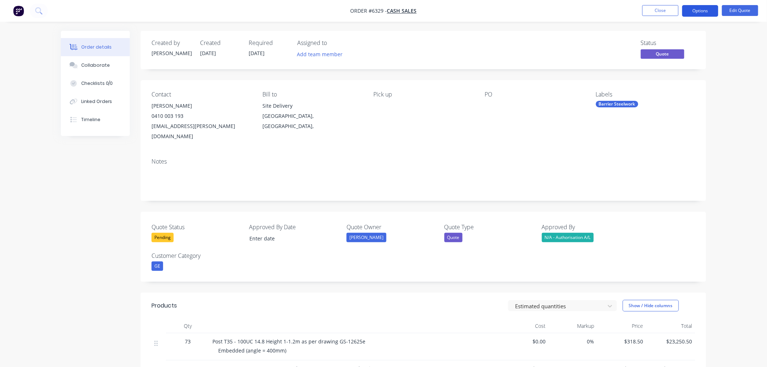
click at [698, 11] on button "Options" at bounding box center [700, 11] width 36 height 12
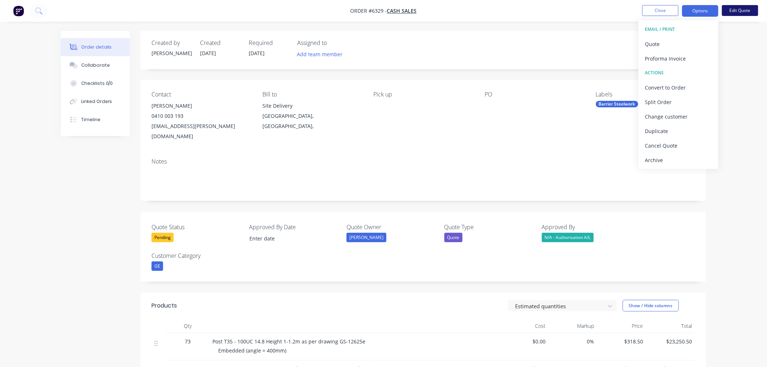
click at [740, 13] on button "Edit Quote" at bounding box center [740, 10] width 36 height 11
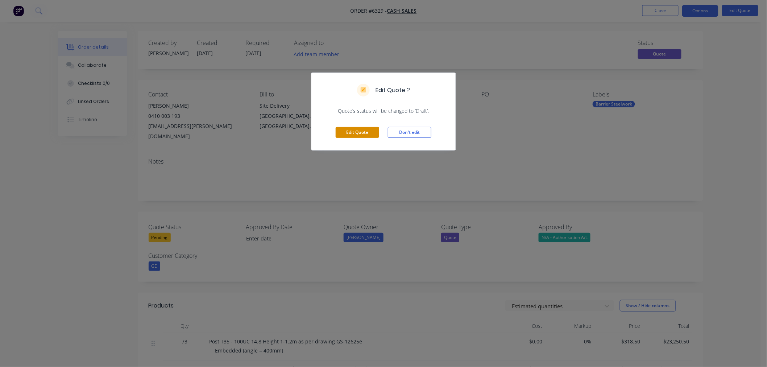
click at [353, 133] on button "Edit Quote" at bounding box center [357, 132] width 43 height 11
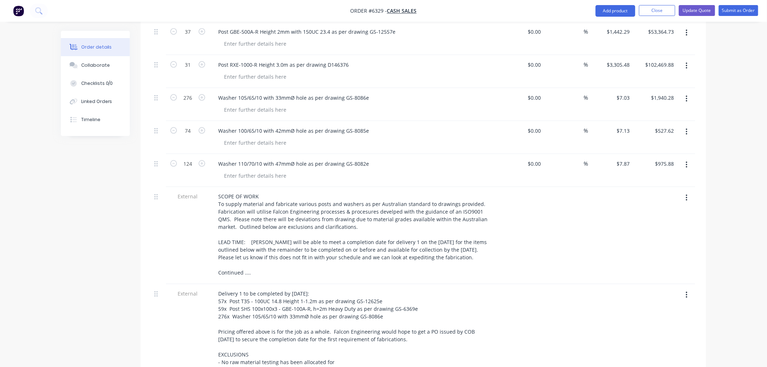
scroll to position [403, 0]
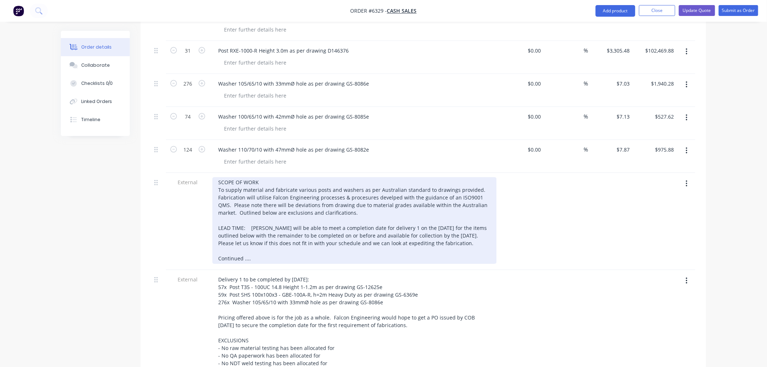
click at [239, 230] on div "SCOPE OF WORK To supply material and fabricate various posts and washers as per…" at bounding box center [354, 220] width 284 height 87
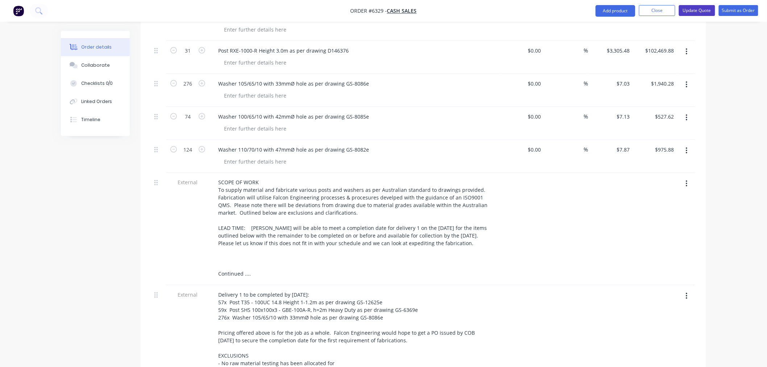
click at [695, 11] on button "Update Quote" at bounding box center [697, 10] width 36 height 11
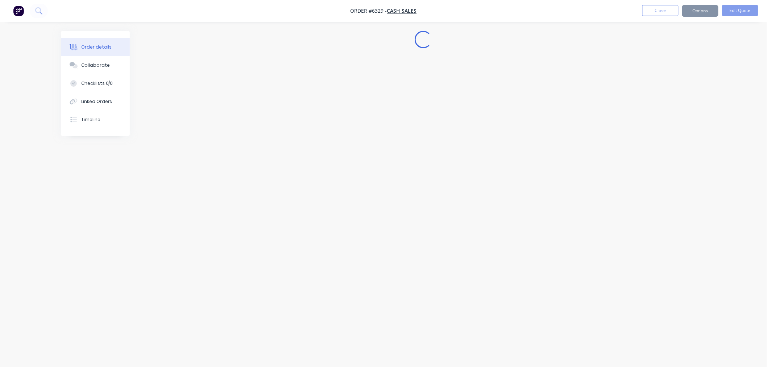
scroll to position [0, 0]
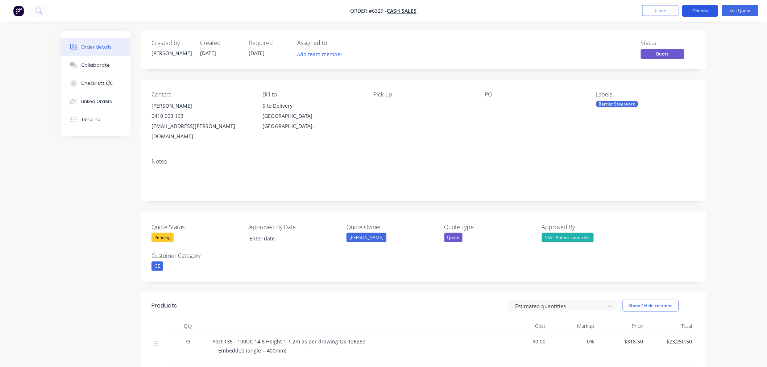
click at [703, 11] on button "Options" at bounding box center [700, 11] width 36 height 12
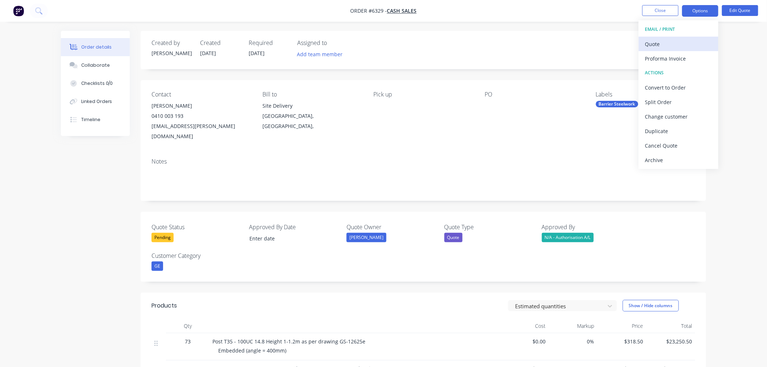
click at [665, 41] on div "Quote" at bounding box center [678, 44] width 67 height 11
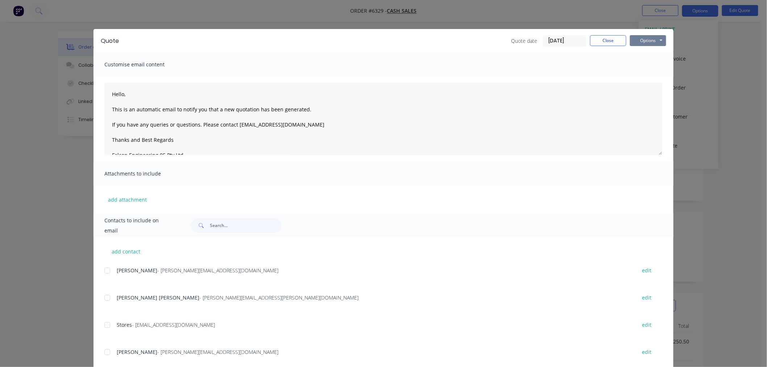
click at [632, 40] on button "Options" at bounding box center [648, 40] width 36 height 11
click at [633, 54] on button "Preview" at bounding box center [653, 53] width 46 height 12
click at [610, 41] on button "Close" at bounding box center [608, 40] width 36 height 11
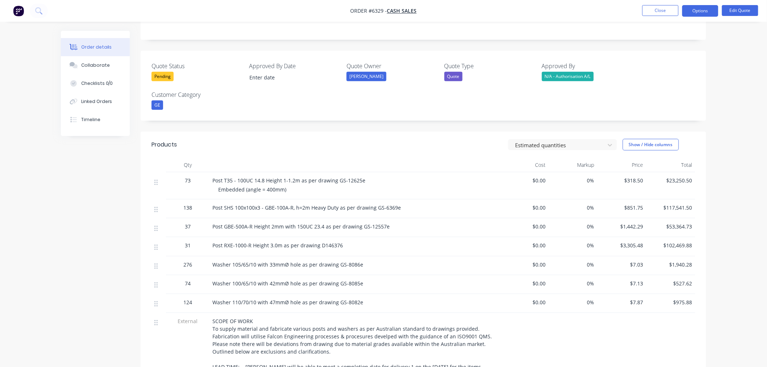
scroll to position [201, 0]
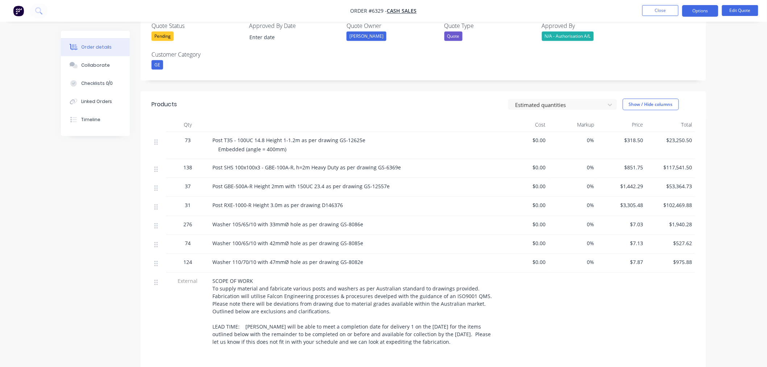
click at [636, 220] on span "$7.03" at bounding box center [621, 224] width 43 height 8
click at [734, 6] on button "Edit Quote" at bounding box center [740, 10] width 36 height 11
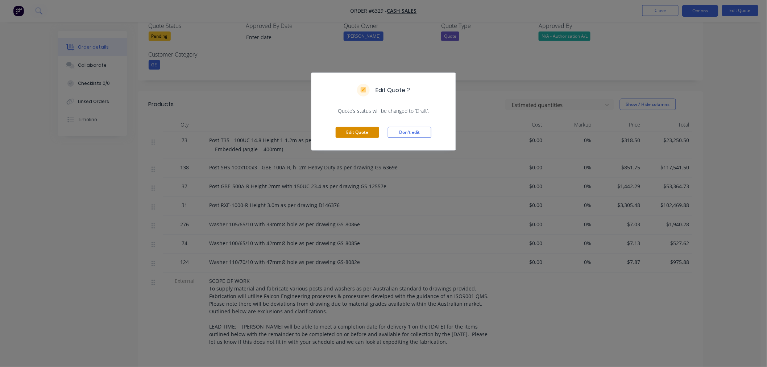
click at [355, 129] on button "Edit Quote" at bounding box center [357, 132] width 43 height 11
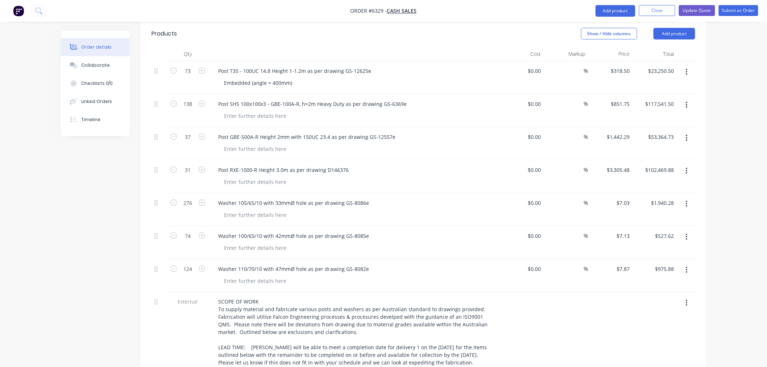
scroll to position [322, 0]
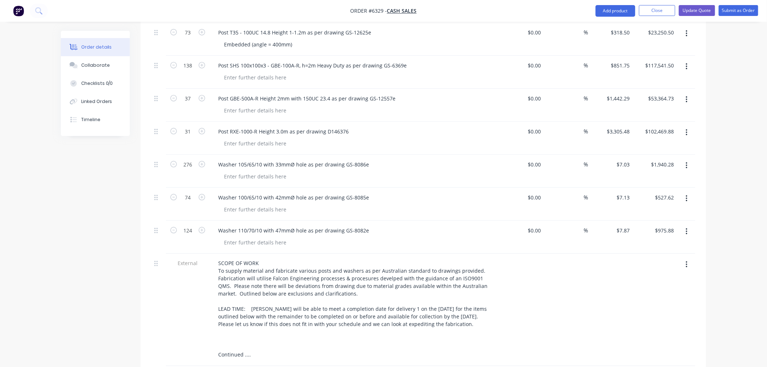
click at [616, 155] on div "$7.03 $7.03" at bounding box center [610, 171] width 45 height 33
click at [623, 159] on input "7.03" at bounding box center [626, 164] width 14 height 11
type input "$6.77"
type input "$1,868.52"
click at [621, 192] on input "7.13" at bounding box center [624, 197] width 17 height 11
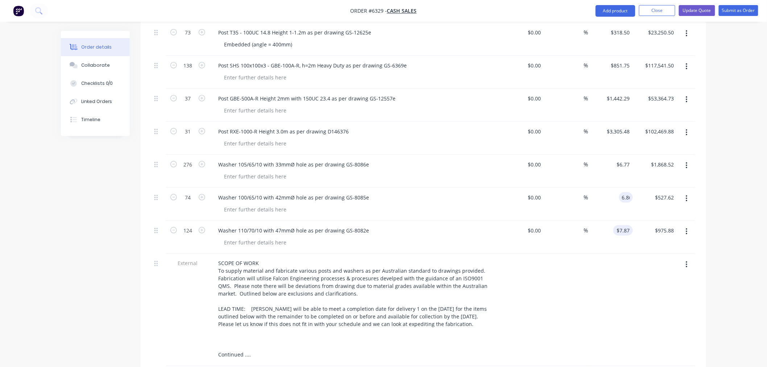
type input "$6.86"
type input "$507.64"
click at [618, 225] on div "7.87 7.87" at bounding box center [624, 230] width 17 height 11
type input "$4.57"
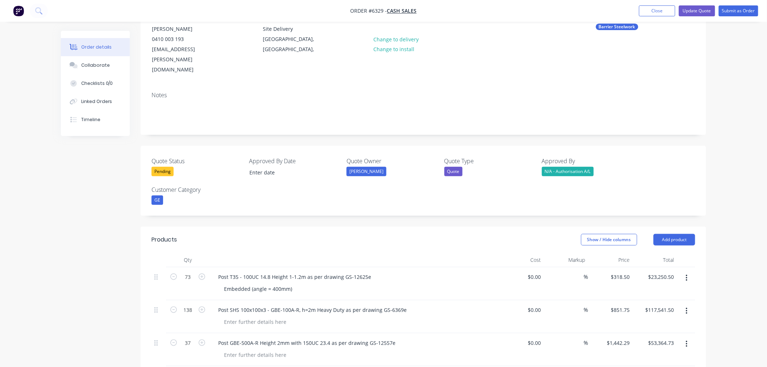
scroll to position [0, 0]
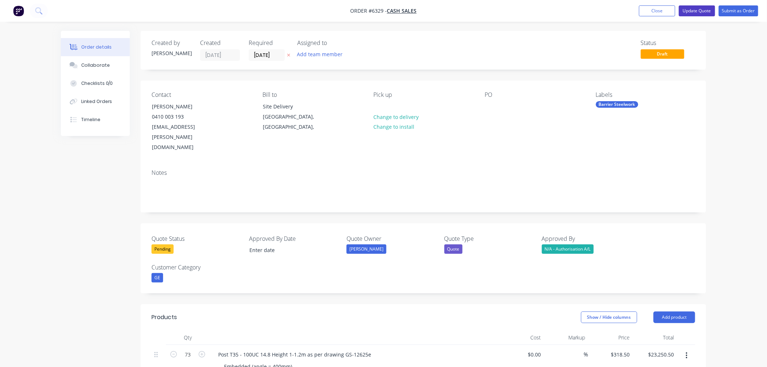
type input "$566.68"
click at [691, 10] on button "Update Quote" at bounding box center [697, 10] width 36 height 11
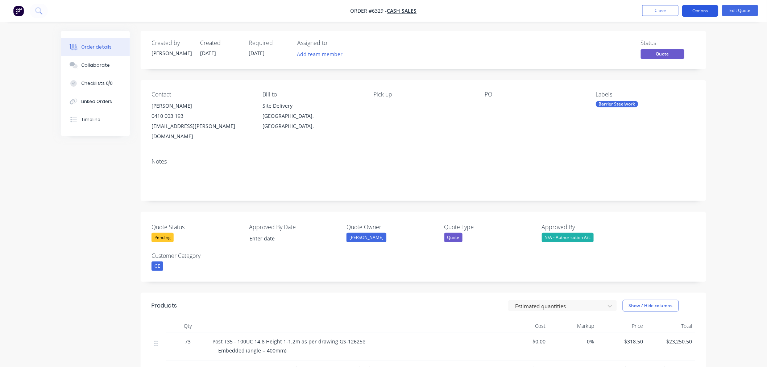
click at [700, 8] on button "Options" at bounding box center [700, 11] width 36 height 12
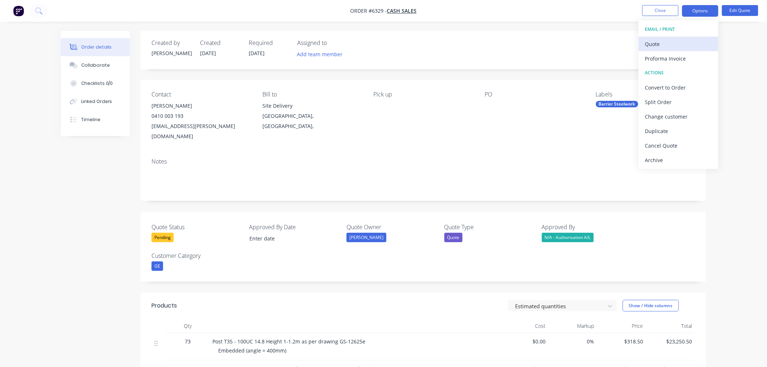
click at [661, 41] on div "Quote" at bounding box center [678, 44] width 67 height 11
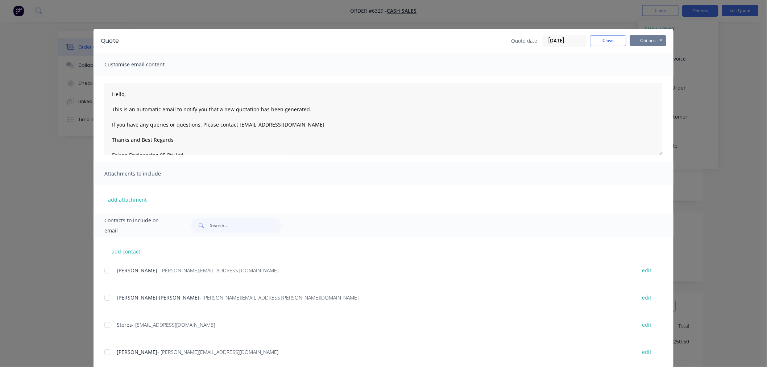
click at [646, 37] on button "Options" at bounding box center [648, 40] width 36 height 11
click at [640, 51] on button "Preview" at bounding box center [653, 53] width 46 height 12
click at [596, 39] on button "Close" at bounding box center [608, 40] width 36 height 11
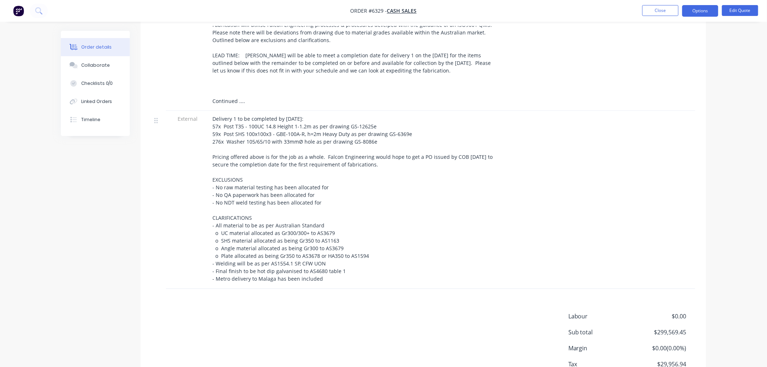
scroll to position [517, 0]
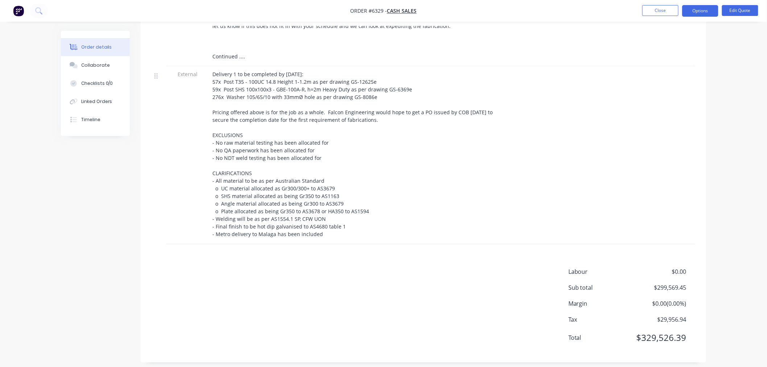
click at [382, 113] on div at bounding box center [354, 154] width 284 height 167
click at [740, 13] on button "Edit Quote" at bounding box center [740, 10] width 36 height 11
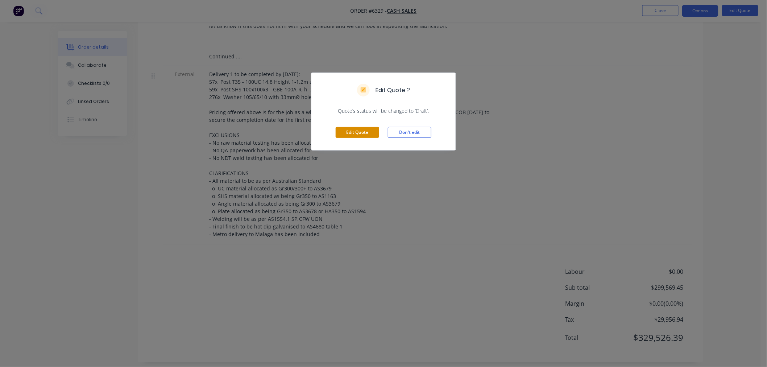
click at [363, 133] on button "Edit Quote" at bounding box center [357, 132] width 43 height 11
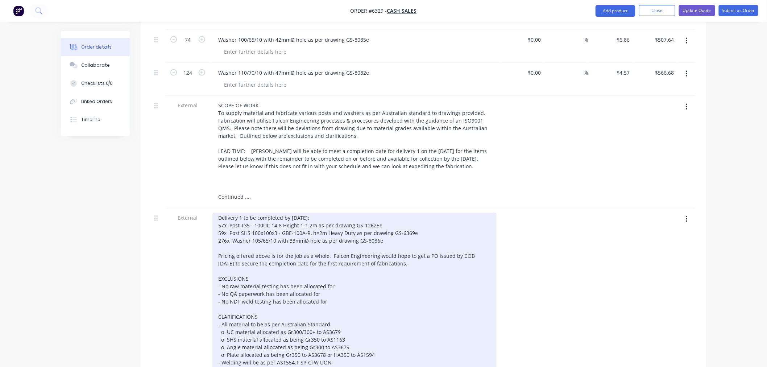
scroll to position [483, 0]
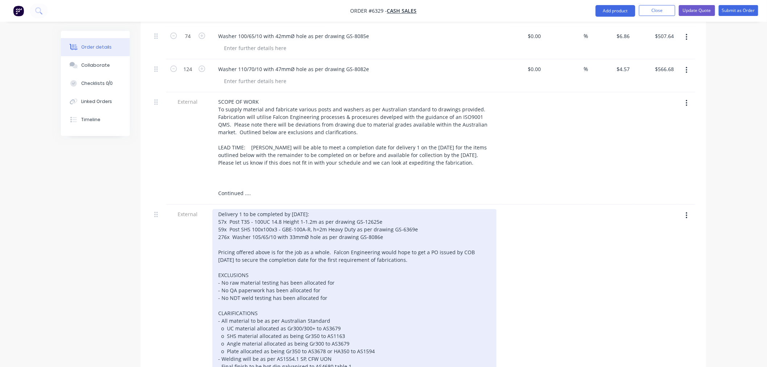
click at [415, 241] on div at bounding box center [354, 294] width 284 height 170
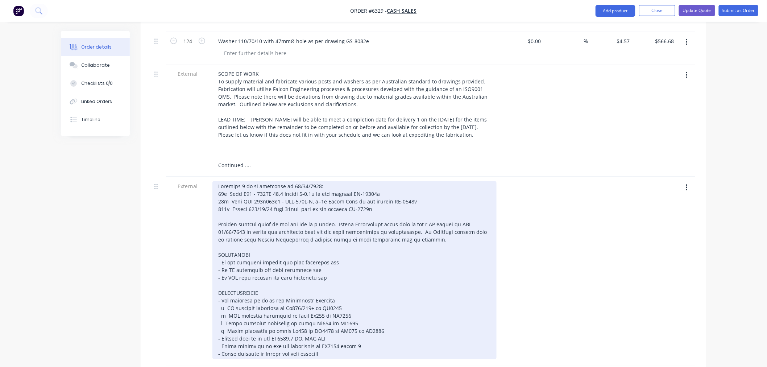
scroll to position [523, 0]
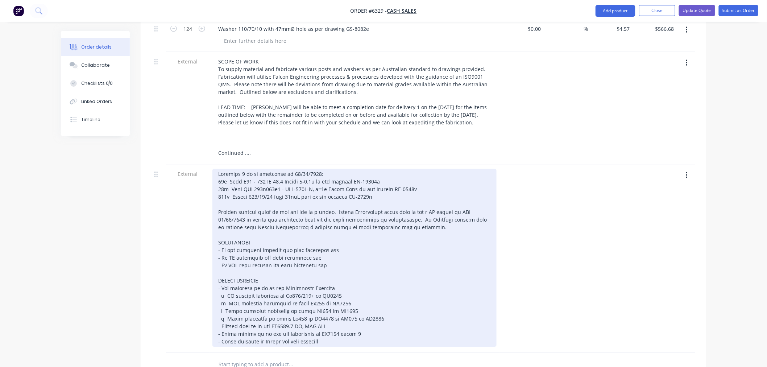
click at [320, 208] on div at bounding box center [354, 258] width 284 height 178
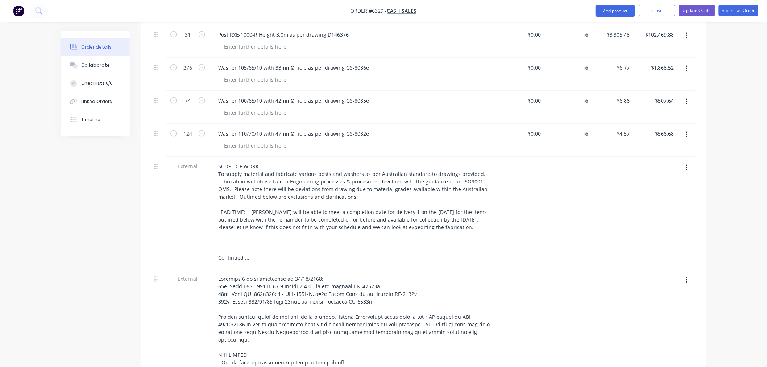
scroll to position [496, 0]
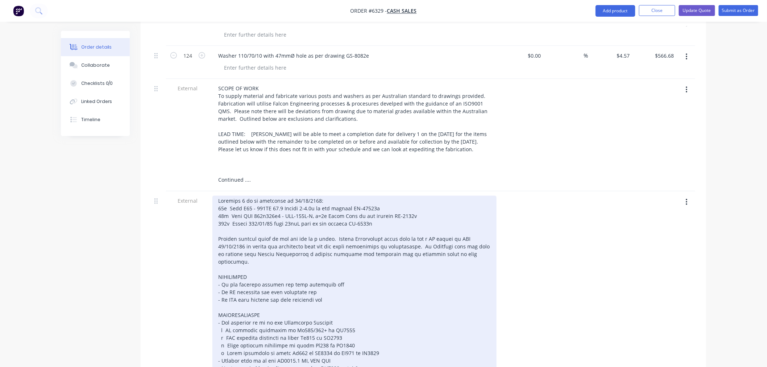
drag, startPoint x: 300, startPoint y: 233, endPoint x: 300, endPoint y: 240, distance: 6.5
click at [300, 233] on div at bounding box center [354, 289] width 284 height 186
click at [331, 234] on div at bounding box center [354, 289] width 284 height 186
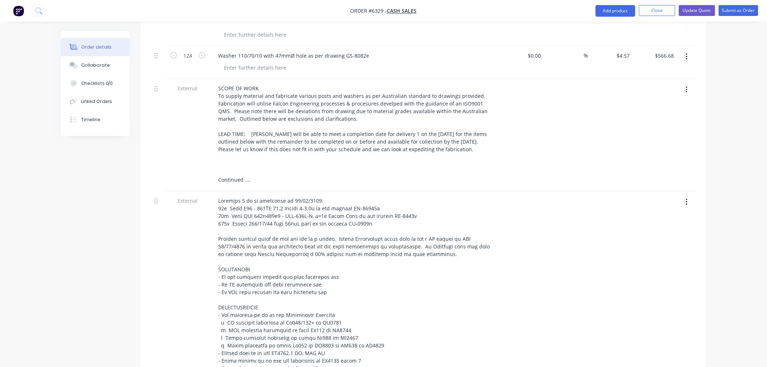
click at [691, 1] on nav "Order #6329 - Cash Sales Add product Close Update Quote Submit as Order" at bounding box center [383, 11] width 767 height 22
click at [691, 9] on button "Update Quote" at bounding box center [697, 10] width 36 height 11
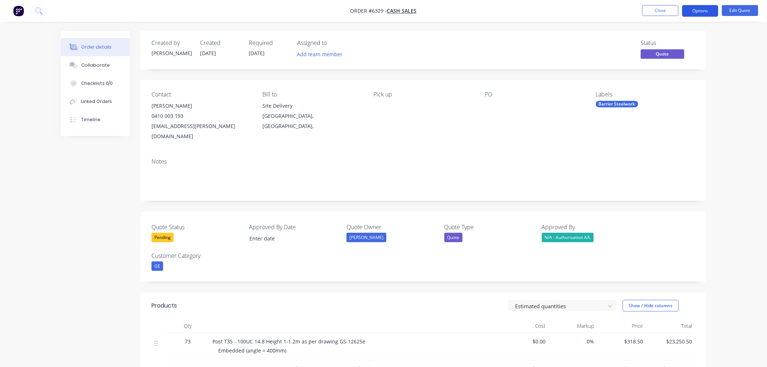
click at [700, 7] on button "Options" at bounding box center [700, 11] width 36 height 12
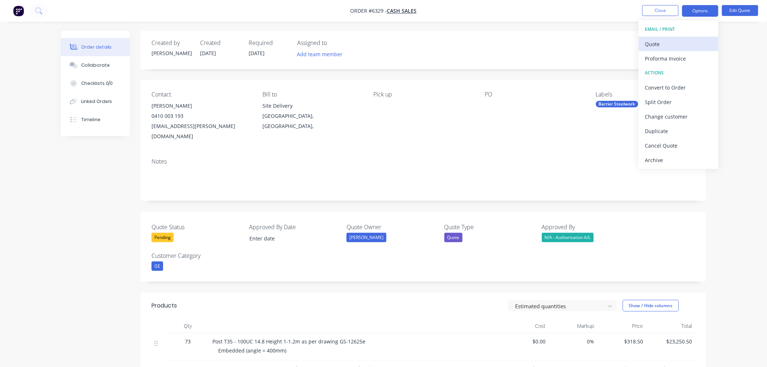
click at [676, 40] on div "Quote" at bounding box center [678, 44] width 67 height 11
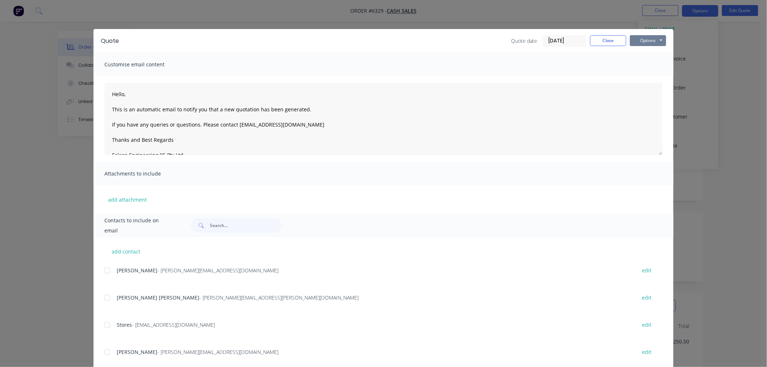
click at [646, 39] on button "Options" at bounding box center [648, 40] width 36 height 11
click at [648, 53] on button "Preview" at bounding box center [653, 53] width 46 height 12
click at [605, 35] on button "Close" at bounding box center [608, 40] width 36 height 11
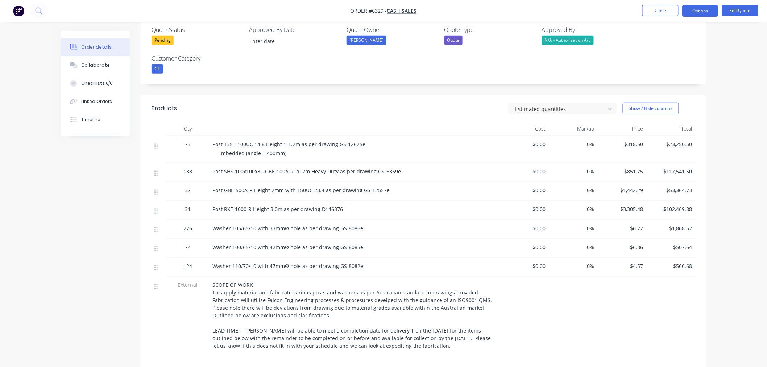
scroll to position [241, 0]
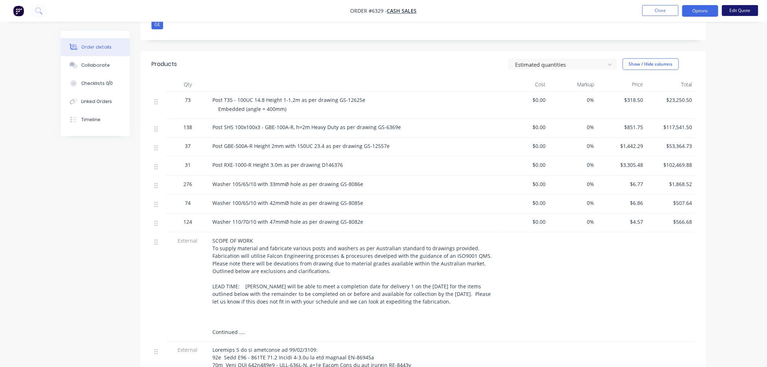
click at [737, 13] on button "Edit Quote" at bounding box center [740, 10] width 36 height 11
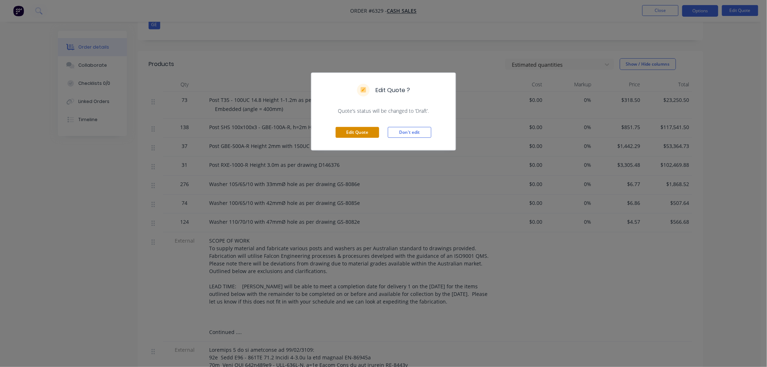
click at [346, 132] on button "Edit Quote" at bounding box center [357, 132] width 43 height 11
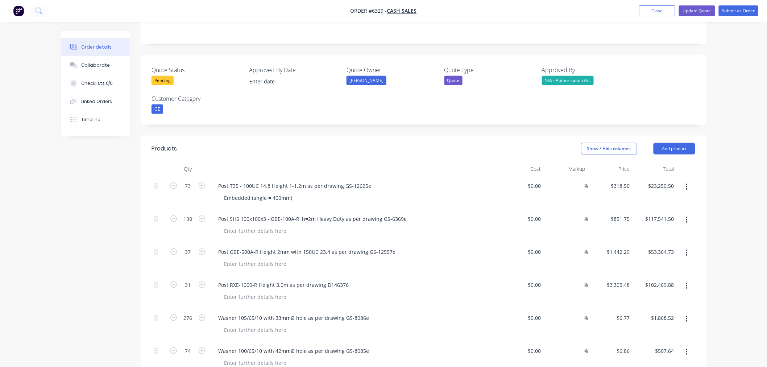
scroll to position [201, 0]
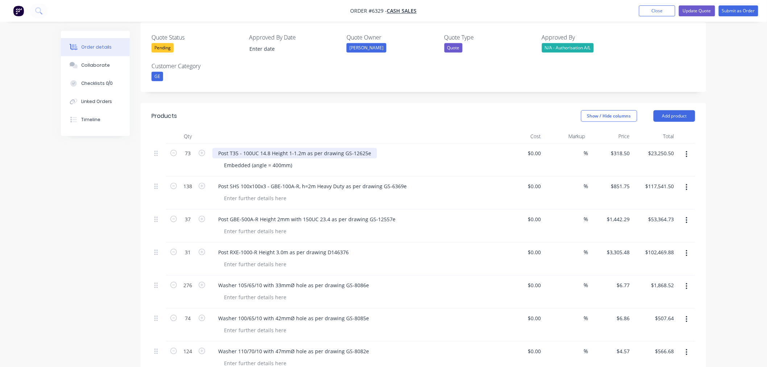
click at [370, 148] on div "Post T35 - 100UC 14.8 Height 1-1.2m as per drawing GS-12625e" at bounding box center [294, 153] width 165 height 11
copy div "(no revision number)"
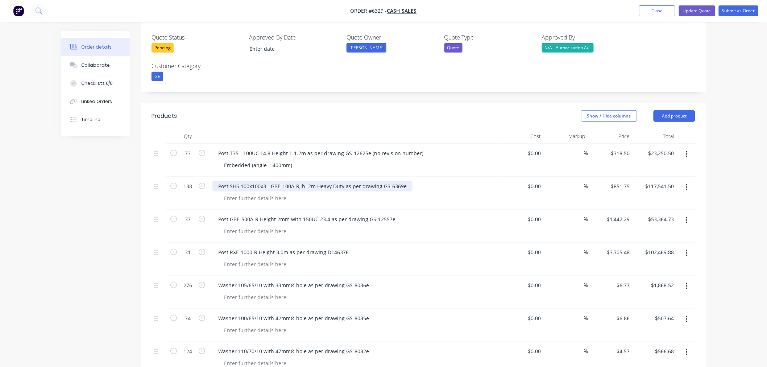
click at [405, 181] on div "Post SHS 100x100x3 - GBE-100A-R, h=2m Heavy Duty as per drawing GS-6369e" at bounding box center [312, 186] width 200 height 11
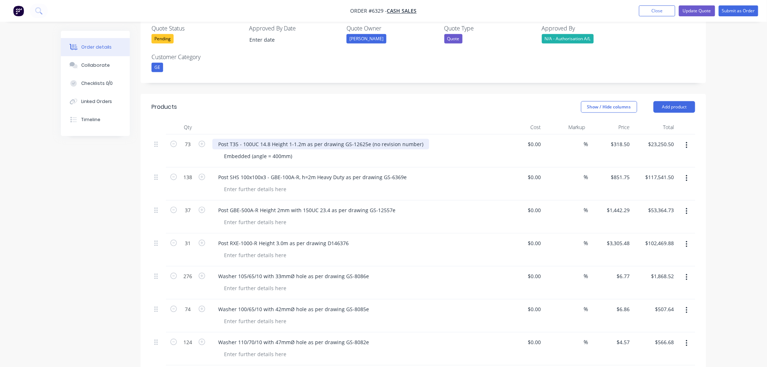
scroll to position [200, 0]
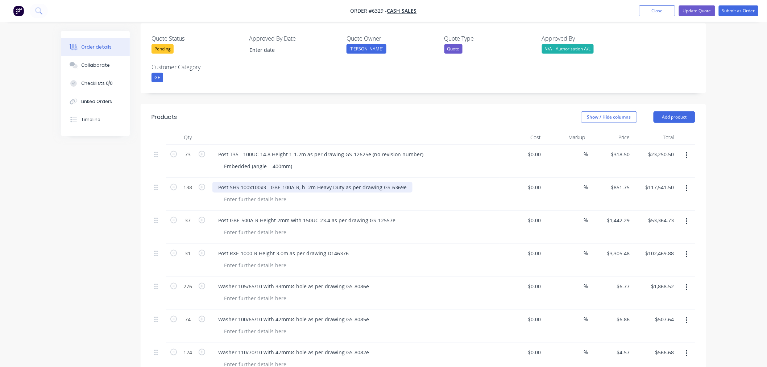
click at [405, 182] on div "Post SHS 100x100x3 - GBE-100A-R, h=2m Heavy Duty as per drawing GS-6369e" at bounding box center [312, 187] width 200 height 11
click at [390, 215] on div "Post GBE-500A-R Height 2mm with 150UC 23.4 as per drawing GS-12557e" at bounding box center [306, 220] width 189 height 11
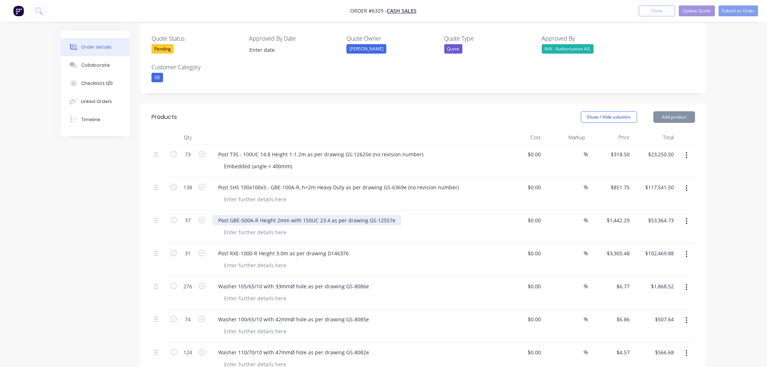
click at [394, 215] on div "Post GBE-500A-R Height 2mm with 150UC 23.4 as per drawing GS-12557e" at bounding box center [306, 220] width 189 height 11
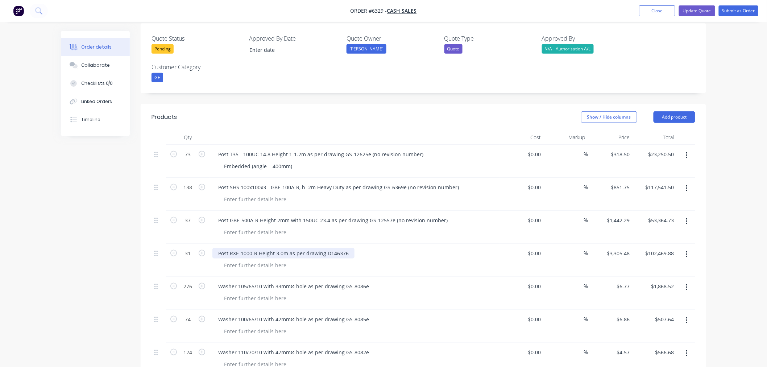
click at [346, 248] on div "Post RXE-1000-R Height 3.0m as per drawing D146376" at bounding box center [283, 253] width 142 height 11
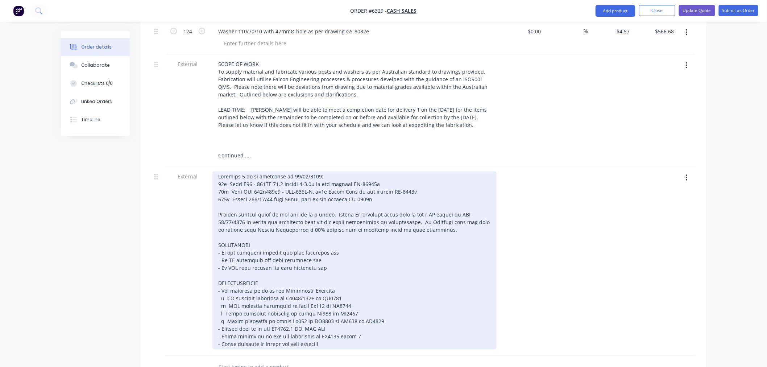
click at [363, 180] on div at bounding box center [354, 260] width 284 height 178
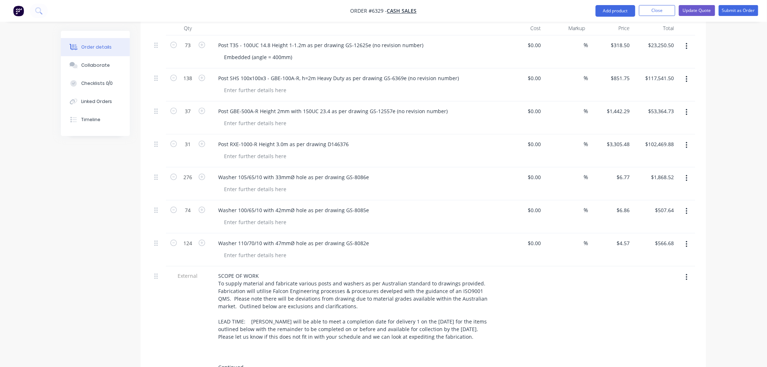
scroll to position [279, 0]
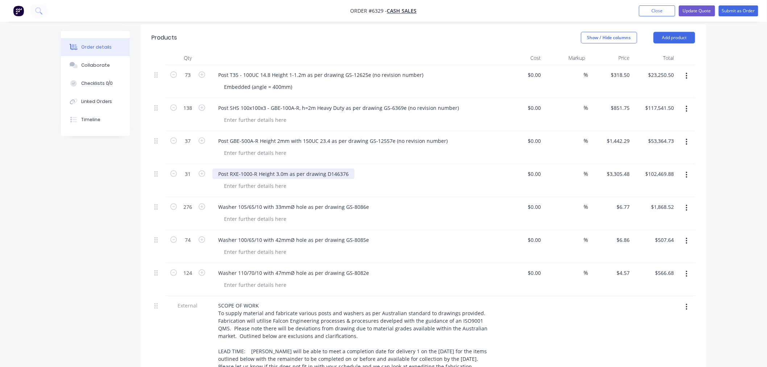
click at [345, 168] on div "Post RXE-1000-R Height 3.0m as per drawing D146376" at bounding box center [283, 173] width 142 height 11
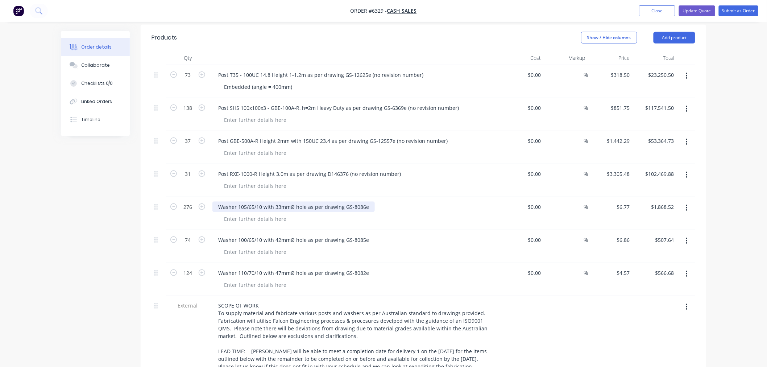
click at [366, 201] on div "Washer 105/65/10 with 33mmØ hole as per drawing GS-8086e" at bounding box center [293, 206] width 162 height 11
click at [367, 201] on div "Washer 105/65/10 with 33mmØ hole as per drawing GS-8086e" at bounding box center [293, 206] width 162 height 11
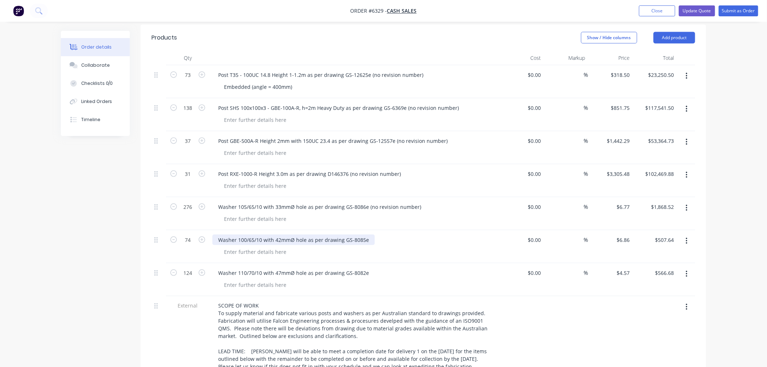
click at [367, 234] on div "Washer 100/65/10 with 42mmØ hole as per drawing GS-8085e" at bounding box center [293, 239] width 162 height 11
click at [367, 218] on div "73 Post T35 - 100UC 14.8 Height 1-1.2m as per drawing GS-12625e (no revision nu…" at bounding box center [423, 331] width 544 height 532
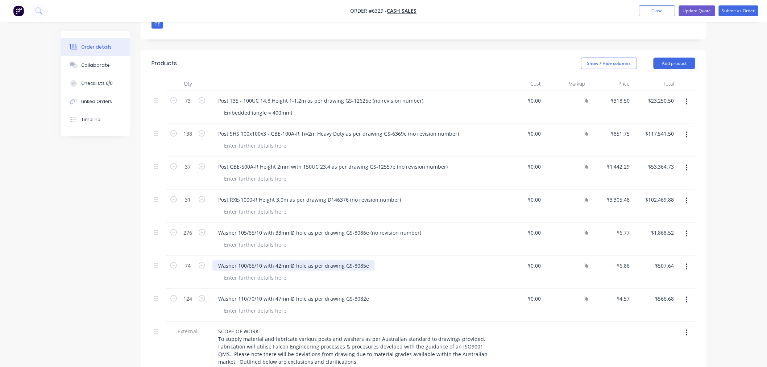
scroll to position [239, 0]
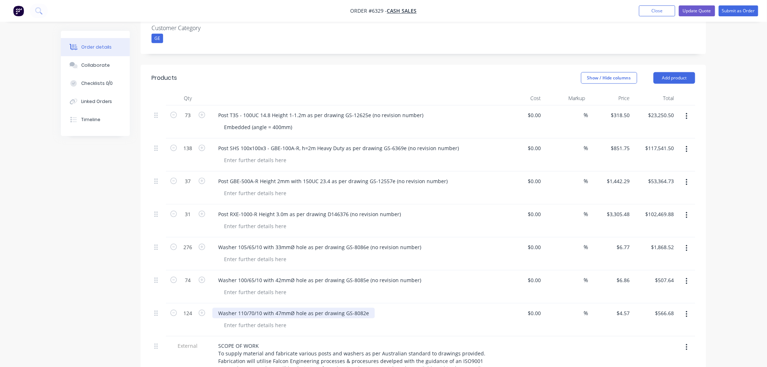
click at [367, 308] on div "Washer 110/70/10 with 47mmØ hole as per drawing GS-8082e" at bounding box center [293, 313] width 162 height 11
click at [368, 308] on div "Washer 110/70/10 with 47mmØ hole as per drawing GS-8082e" at bounding box center [293, 313] width 162 height 11
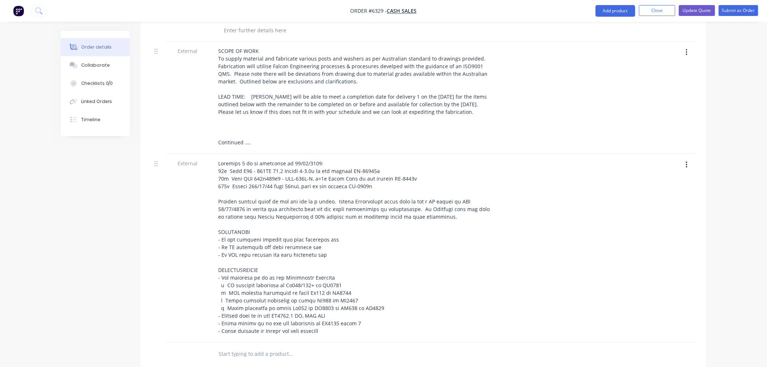
scroll to position [561, 0]
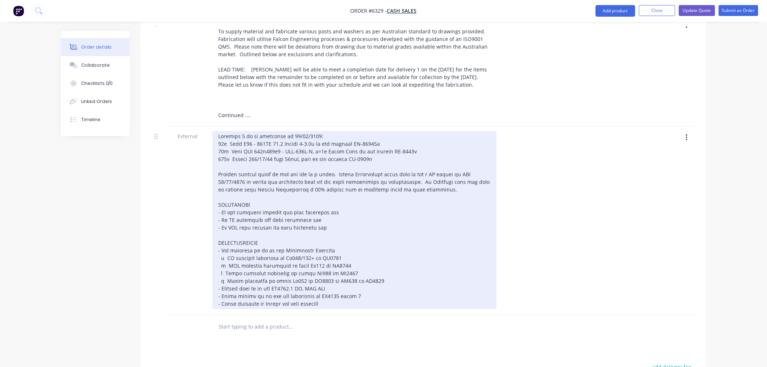
click at [332, 191] on div at bounding box center [354, 220] width 284 height 178
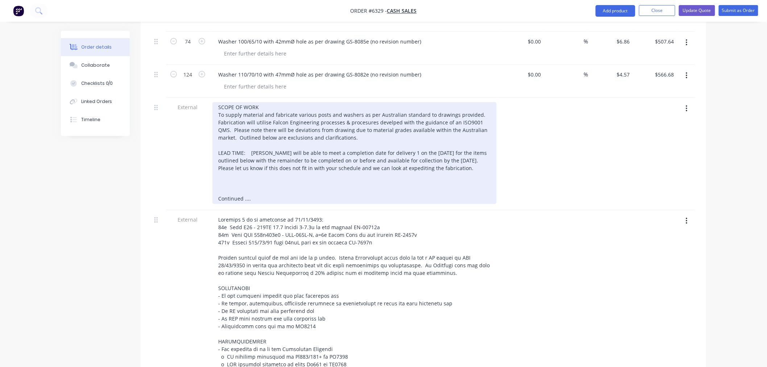
scroll to position [592, 0]
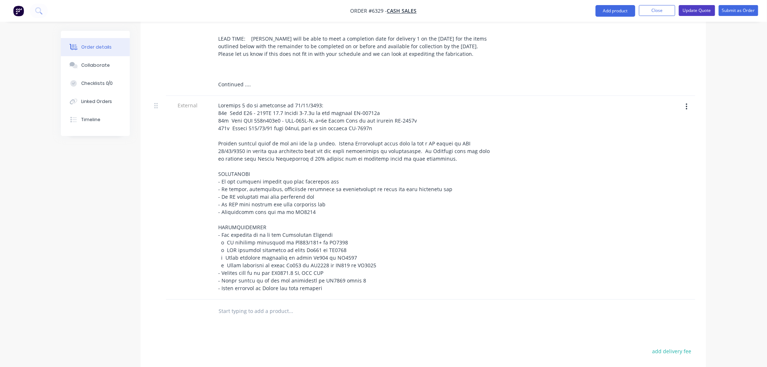
click at [691, 10] on button "Update Quote" at bounding box center [697, 10] width 36 height 11
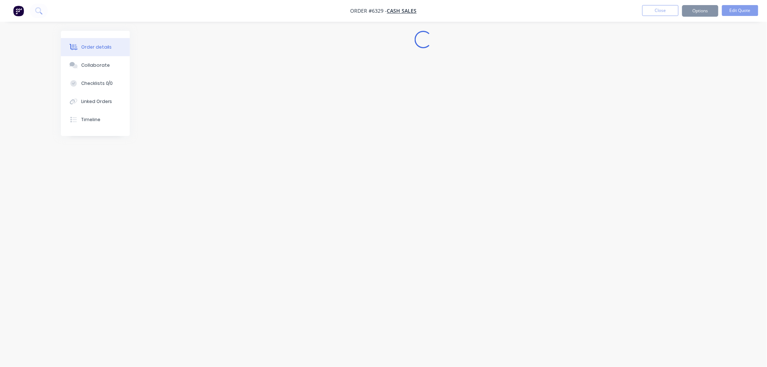
scroll to position [0, 0]
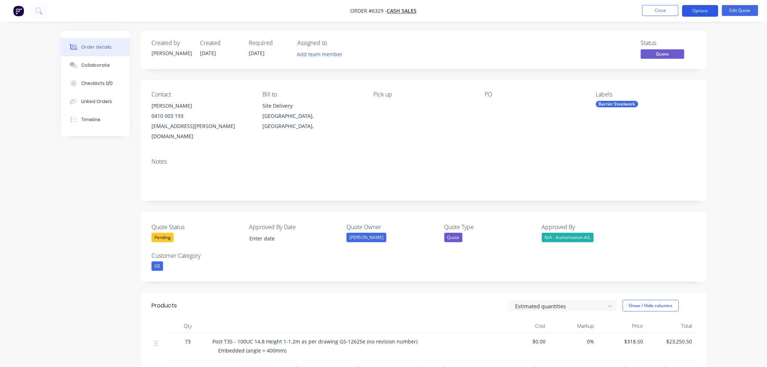
click at [698, 6] on button "Options" at bounding box center [700, 11] width 36 height 12
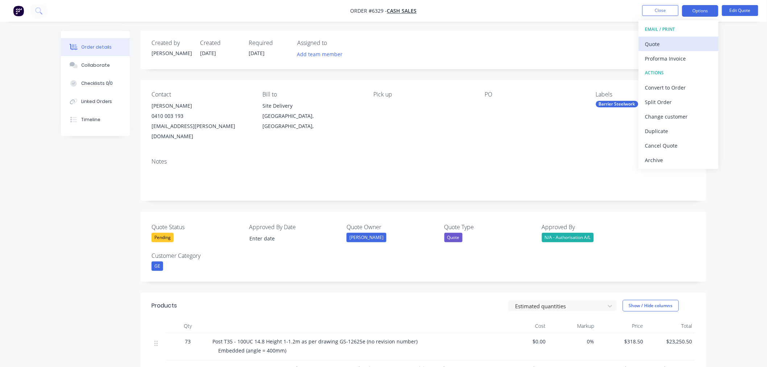
click at [663, 48] on div "Quote" at bounding box center [678, 44] width 67 height 11
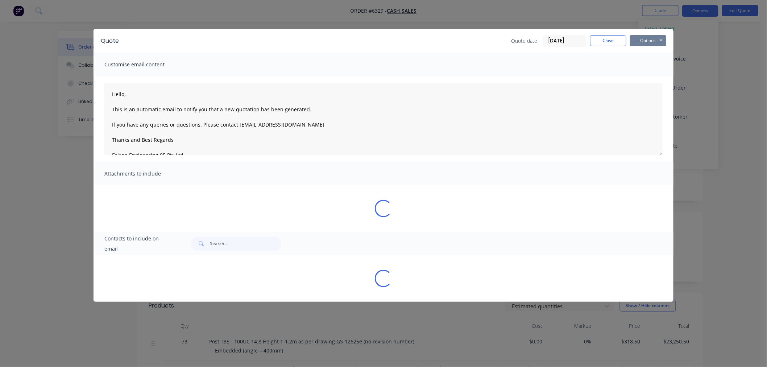
click at [642, 39] on button "Options" at bounding box center [648, 40] width 36 height 11
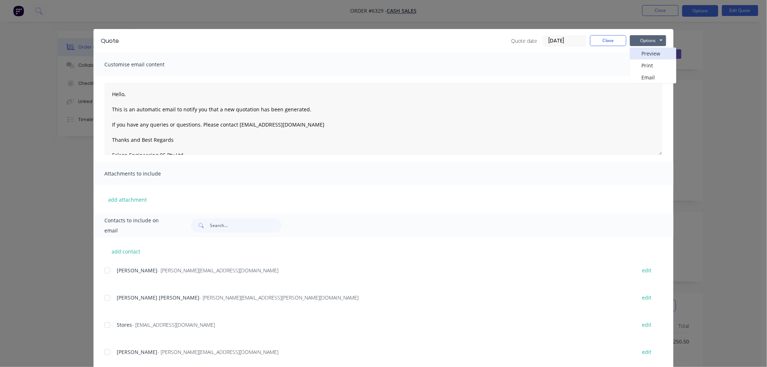
click at [641, 49] on button "Preview" at bounding box center [653, 53] width 46 height 12
click at [613, 36] on button "Close" at bounding box center [608, 40] width 36 height 11
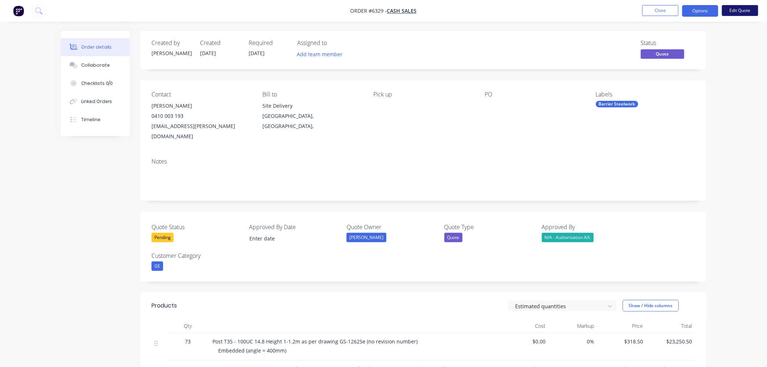
click at [730, 11] on button "Edit Quote" at bounding box center [740, 10] width 36 height 11
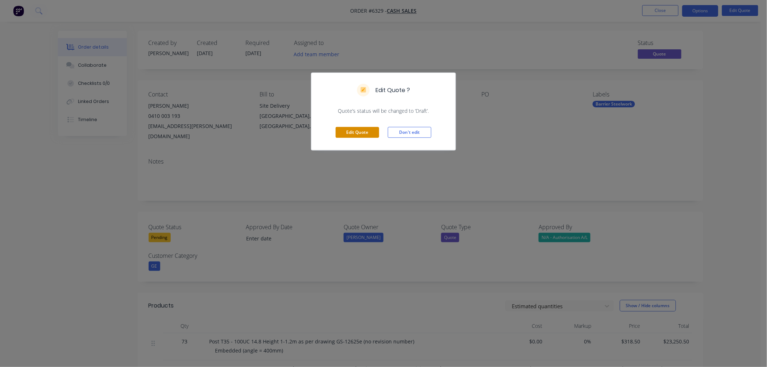
click at [360, 128] on button "Edit Quote" at bounding box center [357, 132] width 43 height 11
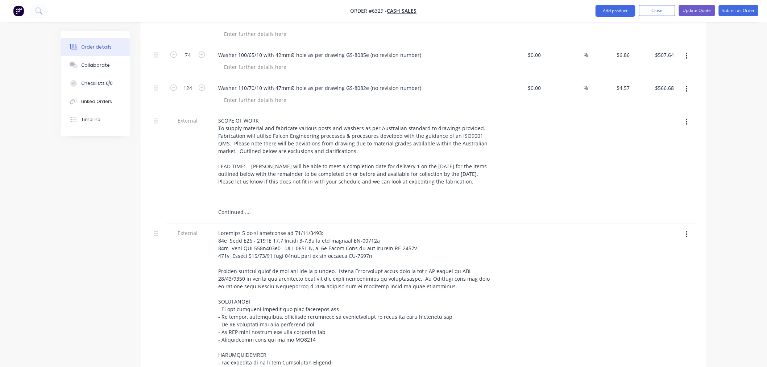
scroll to position [563, 0]
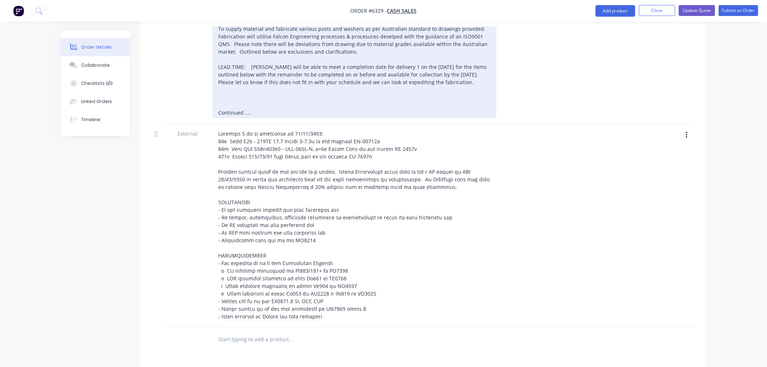
click at [240, 78] on div "SCOPE OF WORK To supply material and fabricate various posts and washers as per…" at bounding box center [354, 67] width 284 height 102
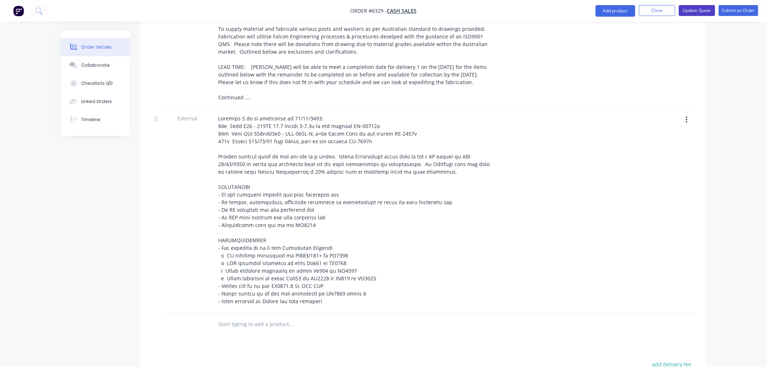
click at [696, 13] on button "Update Quote" at bounding box center [697, 10] width 36 height 11
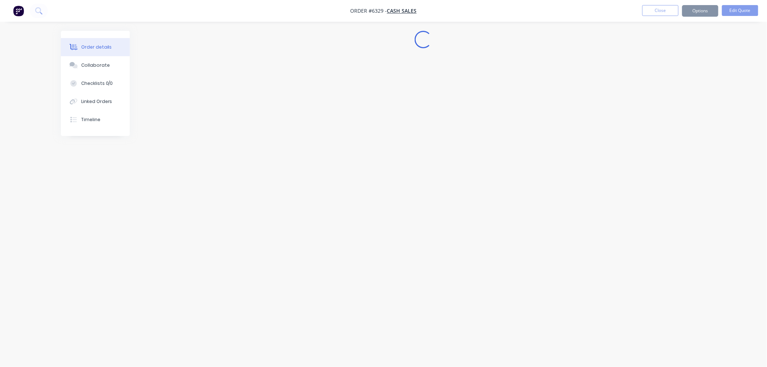
scroll to position [0, 0]
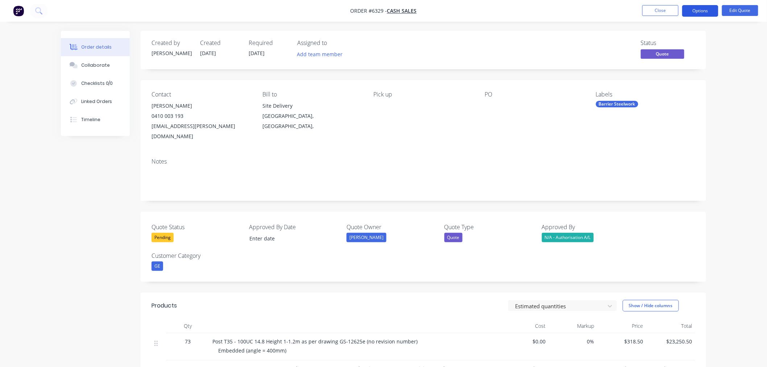
click at [697, 12] on button "Options" at bounding box center [700, 11] width 36 height 12
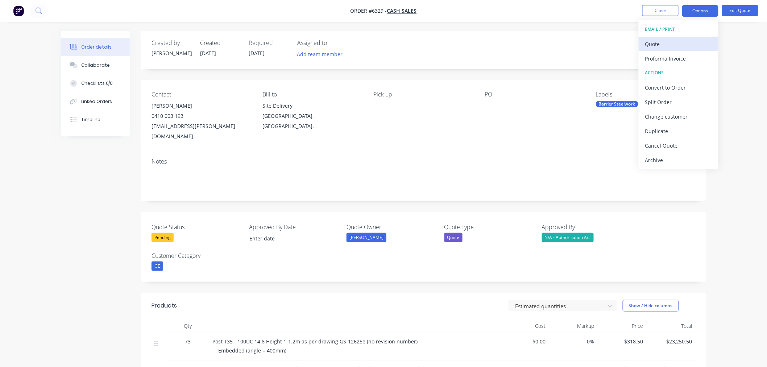
click at [684, 43] on div "Quote" at bounding box center [678, 44] width 67 height 11
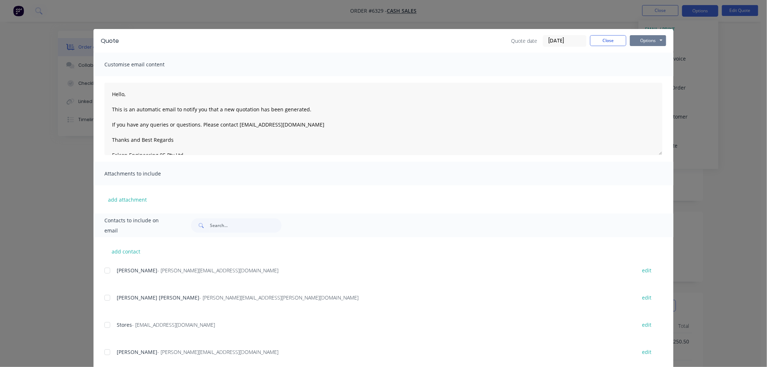
click at [650, 40] on button "Options" at bounding box center [648, 40] width 36 height 11
click at [648, 54] on button "Preview" at bounding box center [653, 53] width 46 height 12
click at [603, 40] on button "Close" at bounding box center [608, 40] width 36 height 11
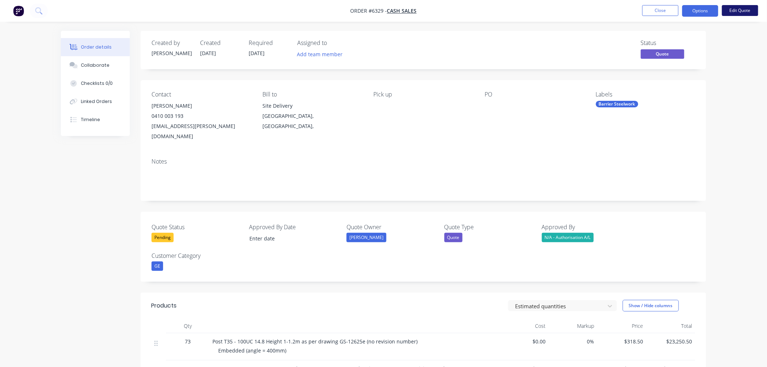
click at [734, 12] on button "Edit Quote" at bounding box center [740, 10] width 36 height 11
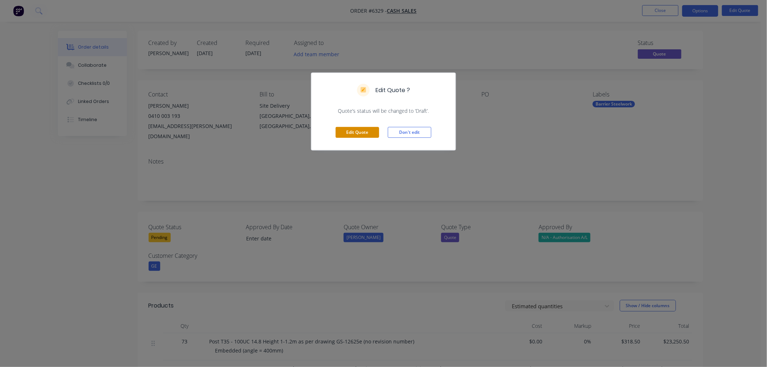
click at [365, 130] on button "Edit Quote" at bounding box center [357, 132] width 43 height 11
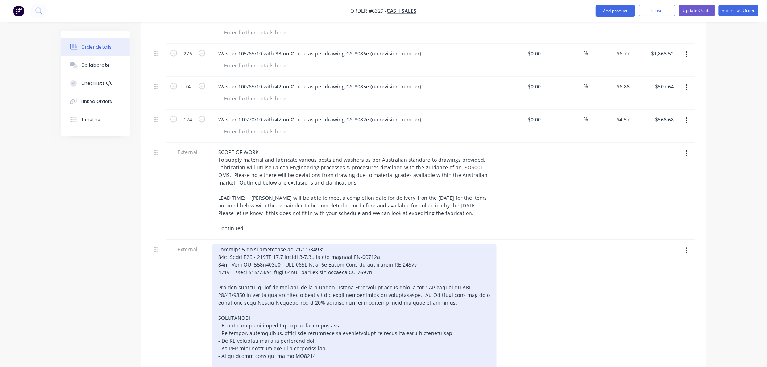
scroll to position [443, 0]
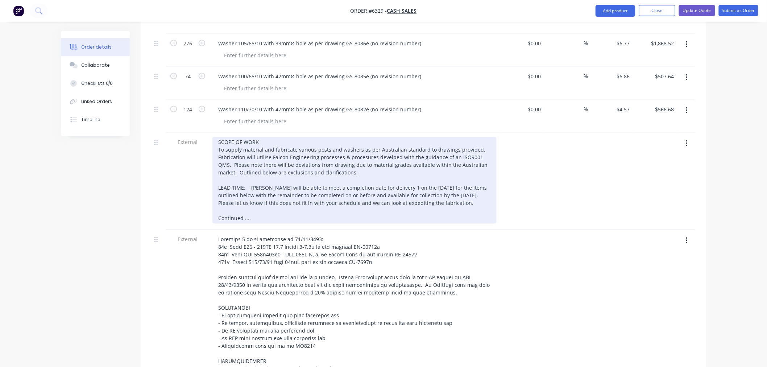
click at [352, 175] on div "SCOPE OF WORK To supply material and fabricate various posts and washers as per…" at bounding box center [354, 180] width 284 height 87
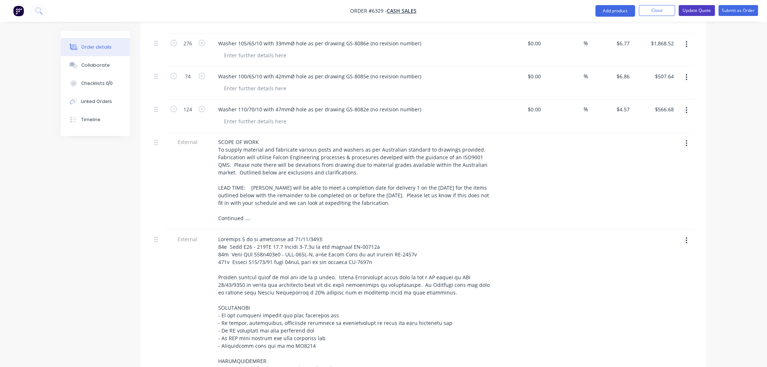
click at [696, 7] on button "Update Quote" at bounding box center [697, 10] width 36 height 11
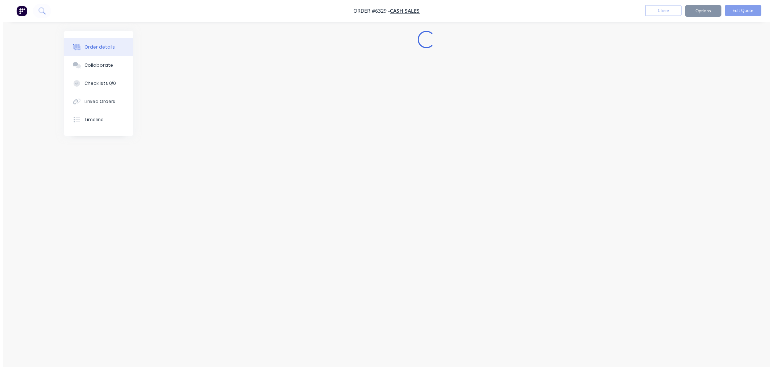
scroll to position [0, 0]
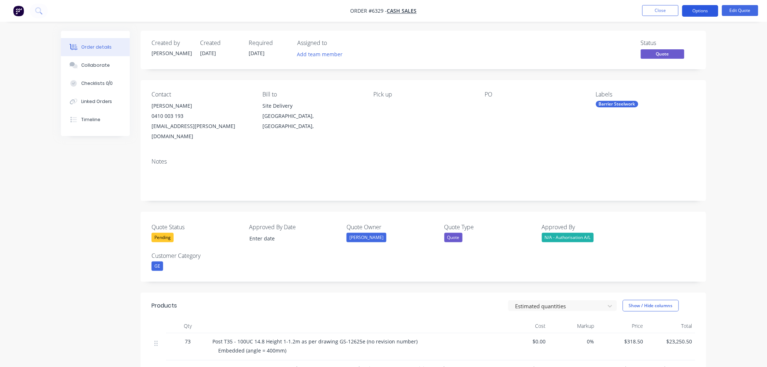
click at [697, 14] on button "Options" at bounding box center [700, 11] width 36 height 12
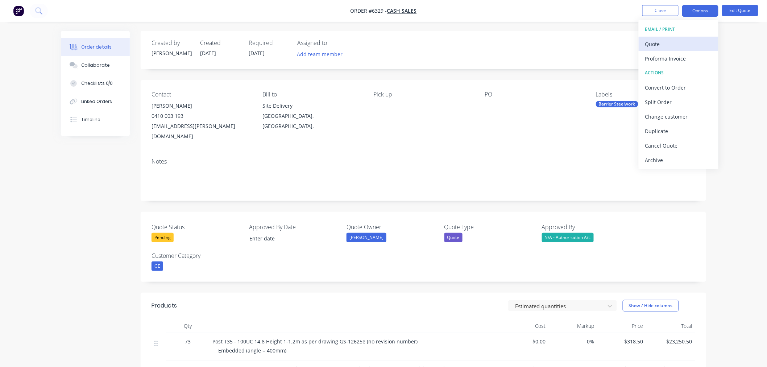
click at [684, 41] on div "Quote" at bounding box center [678, 44] width 67 height 11
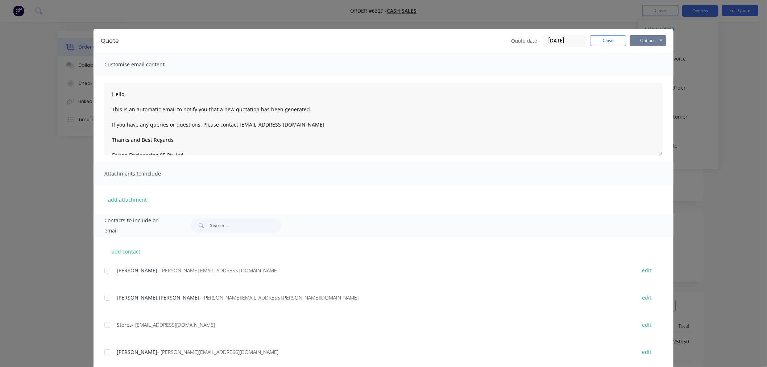
click at [653, 38] on button "Options" at bounding box center [648, 40] width 36 height 11
click at [649, 53] on button "Preview" at bounding box center [653, 53] width 46 height 12
click at [610, 39] on button "Close" at bounding box center [608, 40] width 36 height 11
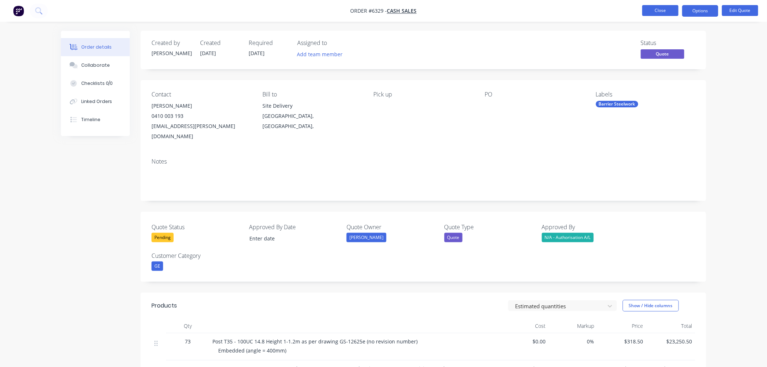
click at [662, 12] on button "Close" at bounding box center [660, 10] width 36 height 11
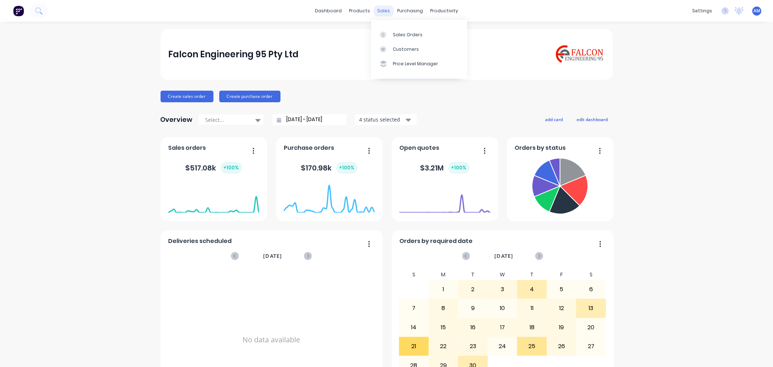
click at [384, 9] on div "sales" at bounding box center [384, 10] width 20 height 11
click at [407, 34] on div "Sales Orders" at bounding box center [408, 35] width 30 height 7
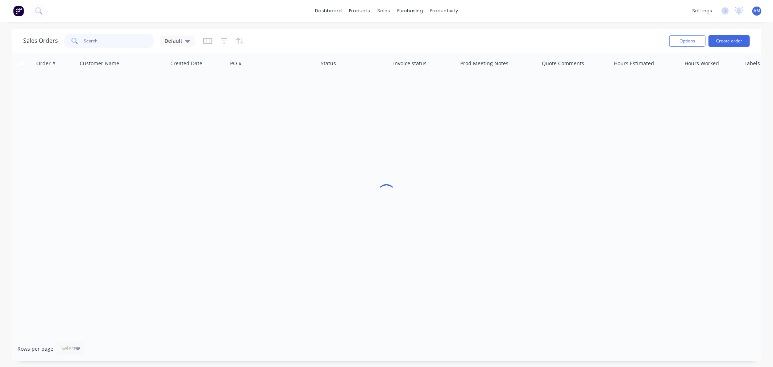
click at [104, 41] on input "text" at bounding box center [119, 41] width 71 height 14
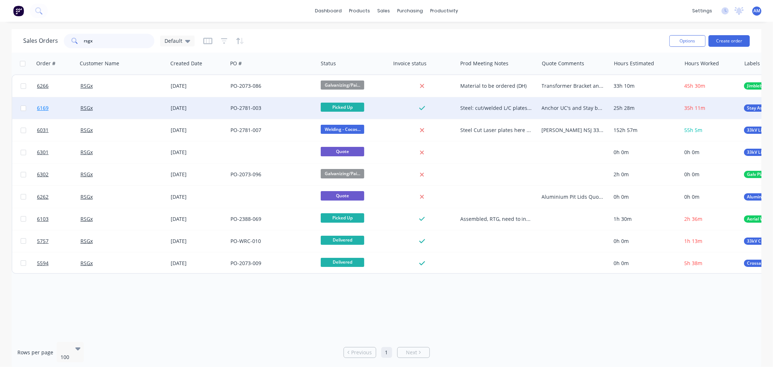
type input "rsgx"
click at [66, 108] on link "6169" at bounding box center [58, 108] width 43 height 22
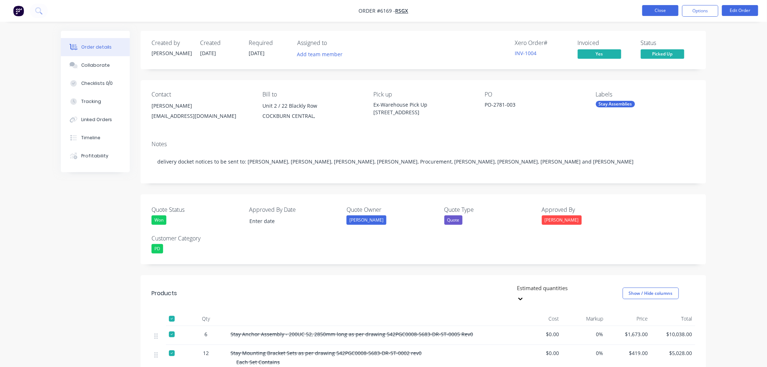
click at [651, 13] on button "Close" at bounding box center [660, 10] width 36 height 11
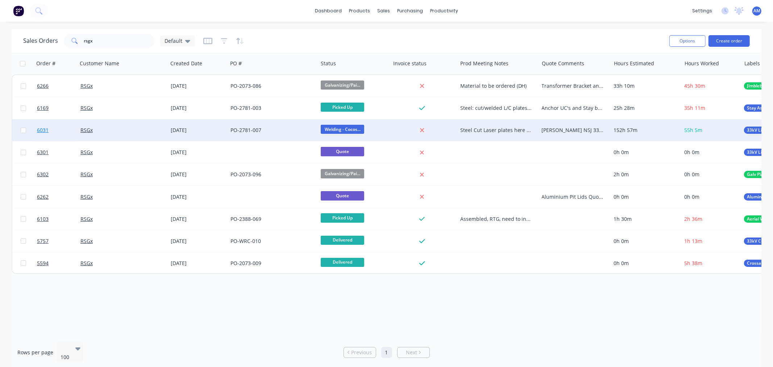
click at [61, 126] on link "6031" at bounding box center [58, 130] width 43 height 22
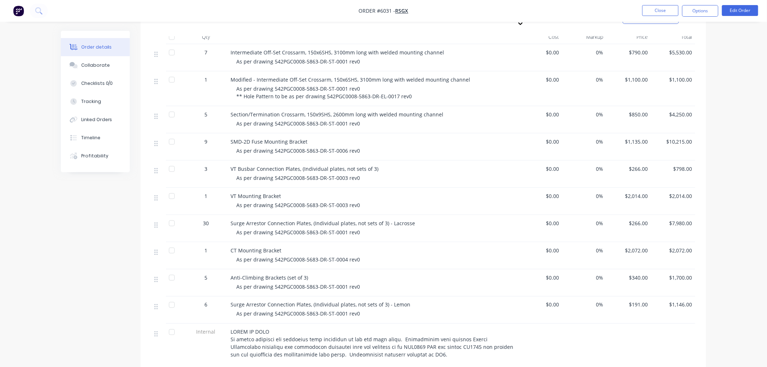
scroll to position [241, 0]
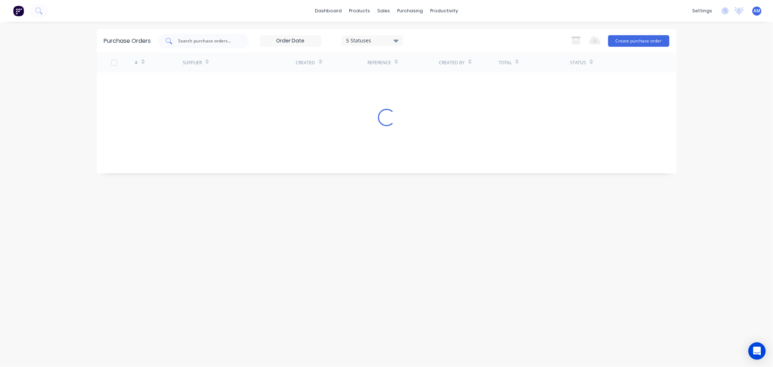
click at [190, 42] on input "text" at bounding box center [208, 40] width 60 height 7
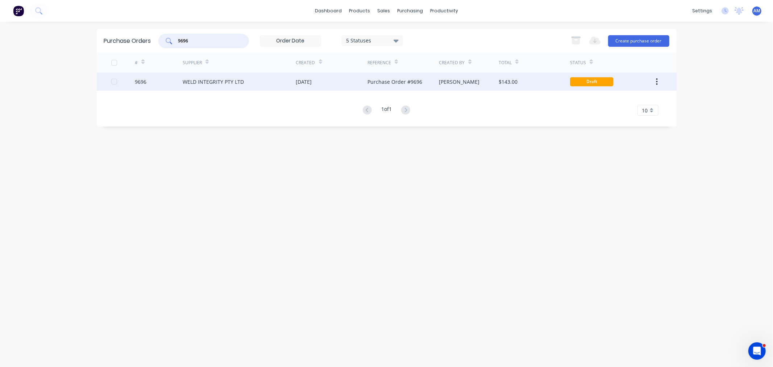
type input "9696"
click at [150, 85] on div "9696" at bounding box center [159, 81] width 48 height 18
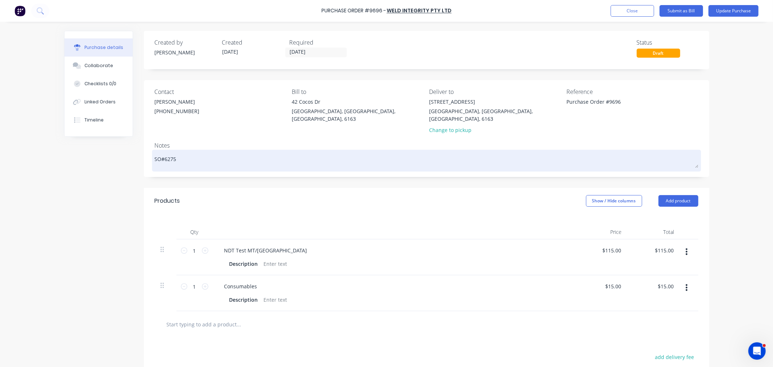
click at [187, 151] on textarea "SO#6275" at bounding box center [427, 159] width 544 height 16
type textarea "x"
type textarea "SO#6275"
type textarea "x"
type textarea "SO#6275 -"
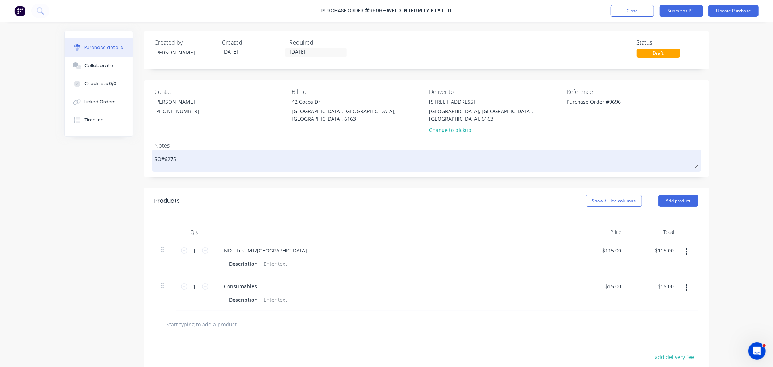
type textarea "x"
type textarea "SO#6275 -"
type textarea "x"
type textarea "SO#6275 - r"
type textarea "x"
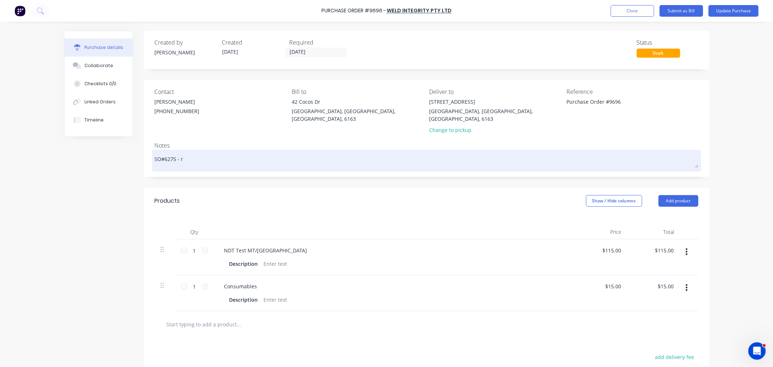
type textarea "SO#6275 - re"
type textarea "x"
type textarea "SO#6275 - rep"
type textarea "x"
type textarea "SO#6275 - repo"
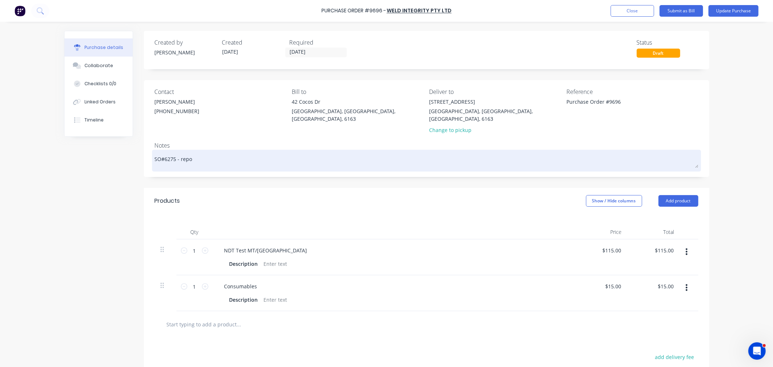
type textarea "x"
type textarea "SO#6275 - repor"
type textarea "x"
type textarea "SO#6275 - report"
type textarea "x"
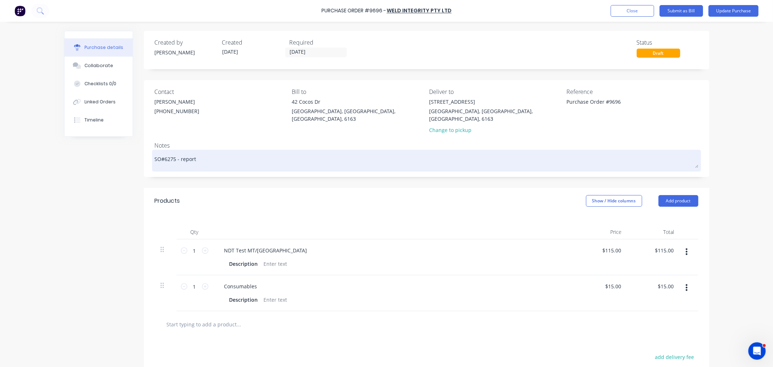
type textarea "SO#6275 - reports"
type textarea "x"
type textarea "SO#6275 - reports"
type textarea "x"
type textarea "SO#6275 - reports r"
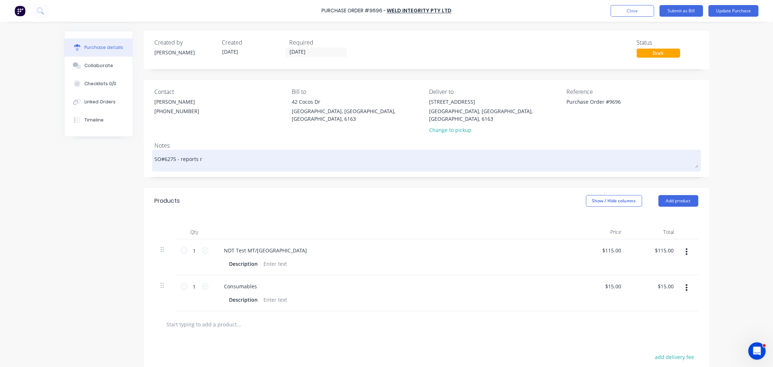
type textarea "x"
type textarea "SO#6275 - reports re"
type textarea "x"
type textarea "SO#6275 - reports ret"
type textarea "x"
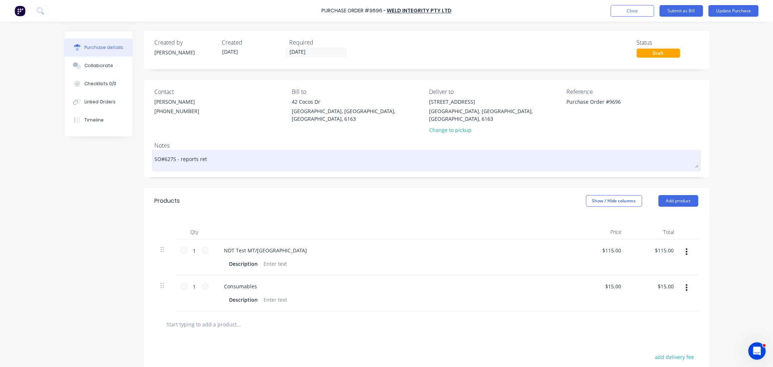
type textarea "SO#6275 - reports retu"
type textarea "x"
type textarea "SO#6275 - reports retur"
type textarea "x"
type textarea "SO#6275 - reports return"
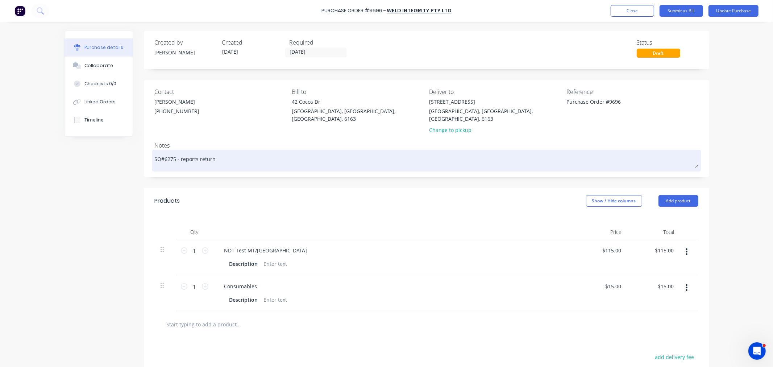
type textarea "x"
type textarea "SO#6275 - reports returne"
type textarea "x"
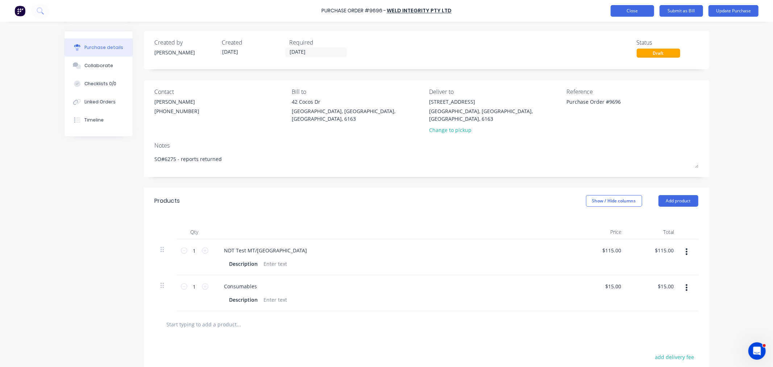
type textarea "SO#6275 - reports returned"
type textarea "x"
type textarea "SO#6275 - reports returned"
click at [630, 11] on button "Close" at bounding box center [632, 11] width 43 height 12
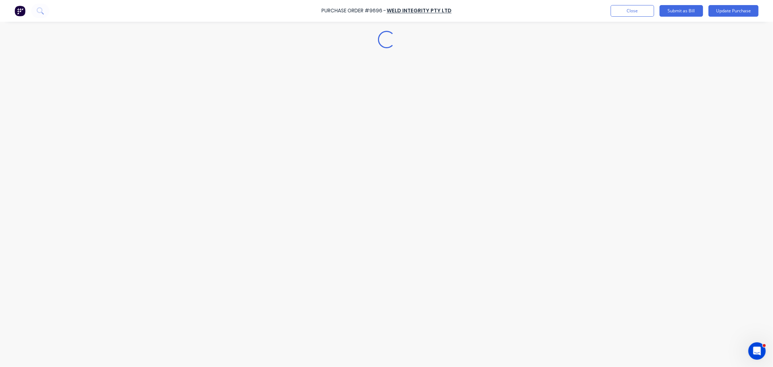
type textarea "x"
